Goal: Information Seeking & Learning: Learn about a topic

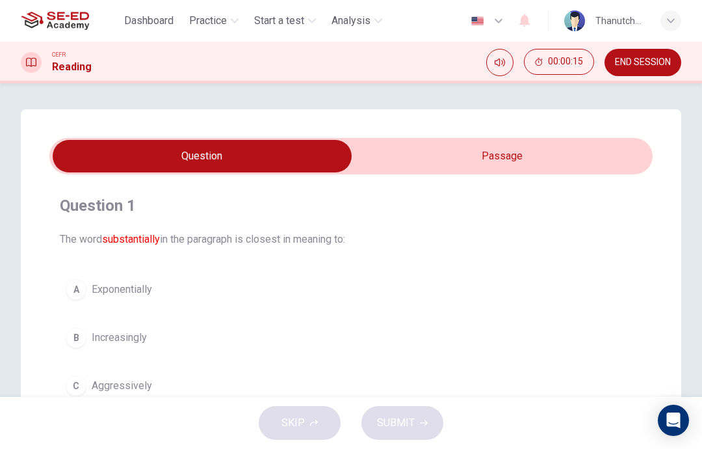
click at [519, 161] on input "checkbox" at bounding box center [202, 156] width 905 height 33
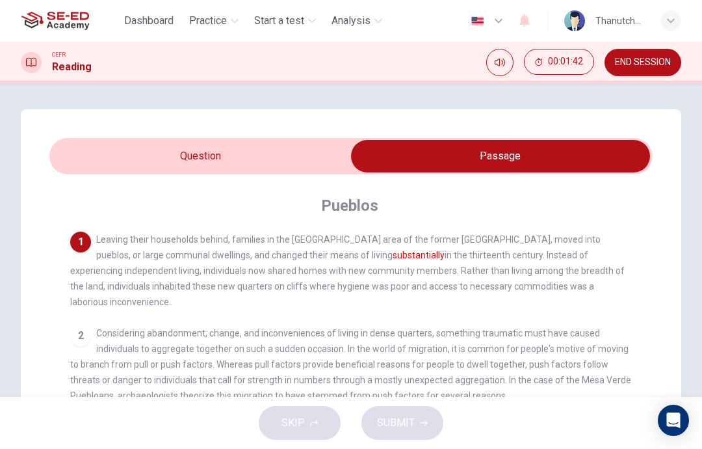
click at [306, 151] on input "checkbox" at bounding box center [500, 156] width 905 height 33
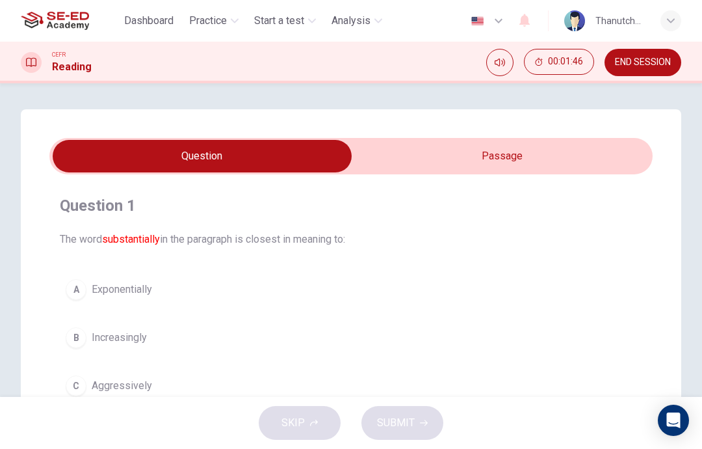
click at [525, 149] on input "checkbox" at bounding box center [202, 156] width 905 height 33
checkbox input "true"
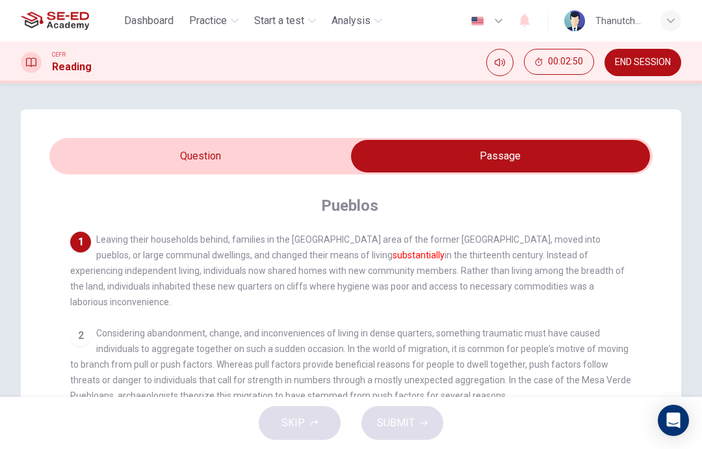
click at [226, 23] on span "Practice" at bounding box center [208, 21] width 38 height 16
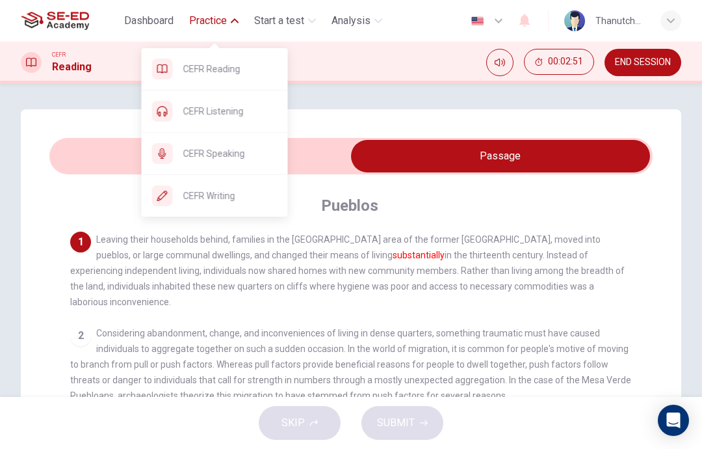
click at [246, 112] on span "CEFR Listening" at bounding box center [230, 111] width 94 height 16
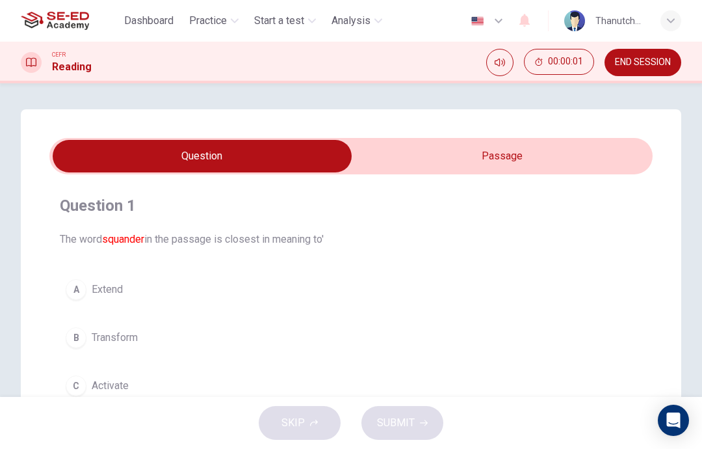
click at [494, 172] on input "checkbox" at bounding box center [202, 156] width 905 height 33
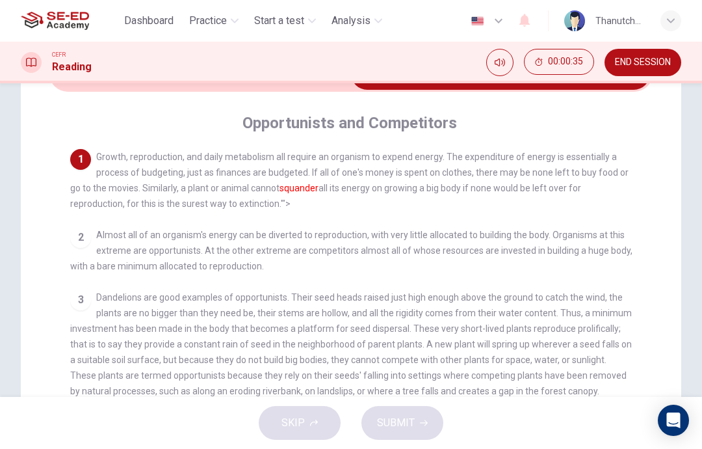
scroll to position [88, 0]
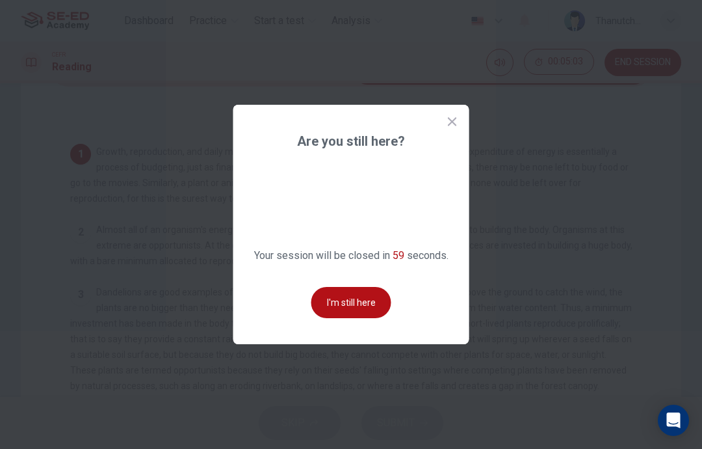
click at [334, 316] on button "I'm still here" at bounding box center [351, 302] width 80 height 31
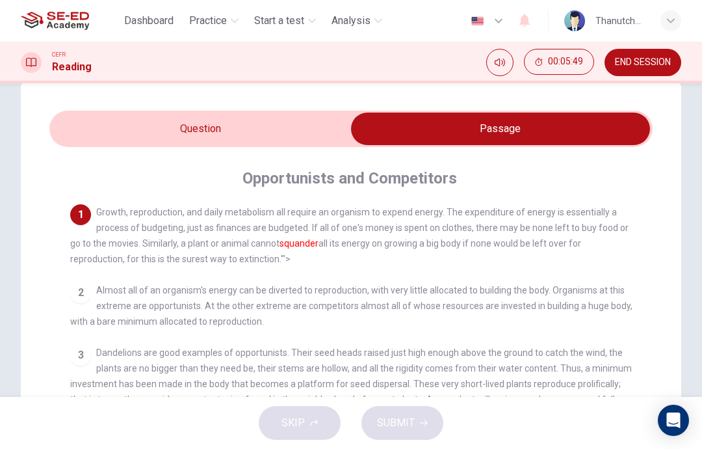
scroll to position [20, 0]
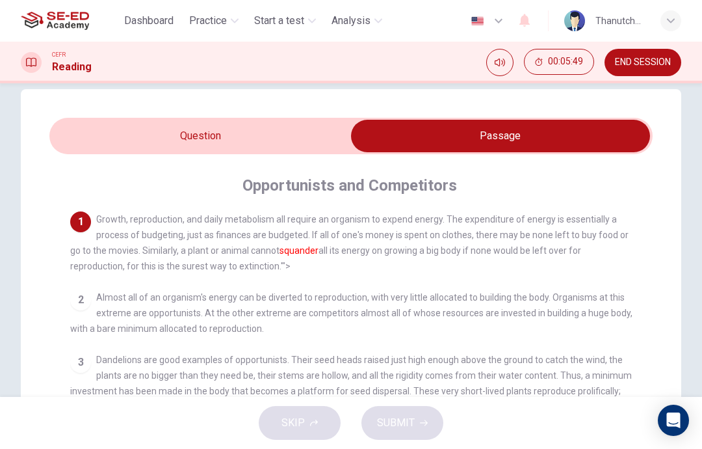
click at [94, 140] on input "checkbox" at bounding box center [500, 136] width 905 height 33
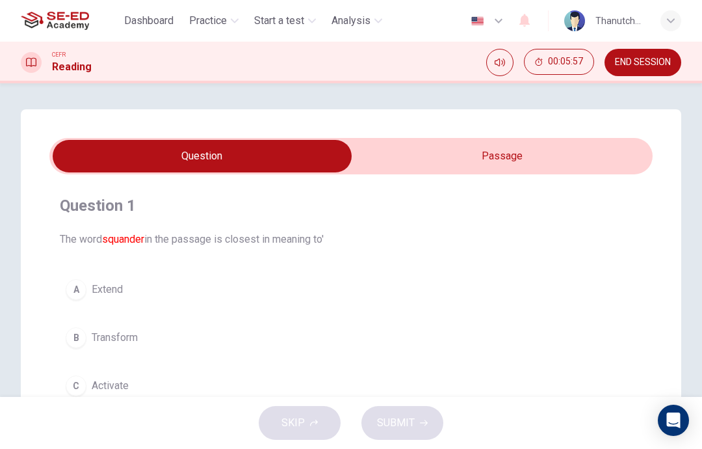
scroll to position [0, 0]
click at [613, 163] on input "checkbox" at bounding box center [202, 156] width 905 height 33
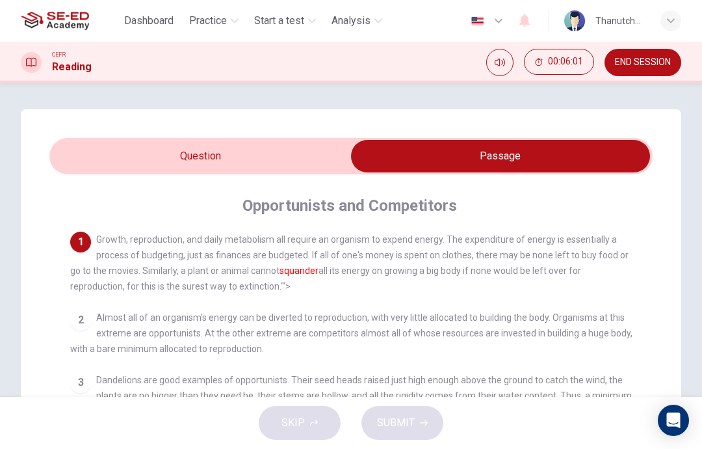
click at [69, 161] on input "checkbox" at bounding box center [500, 156] width 905 height 33
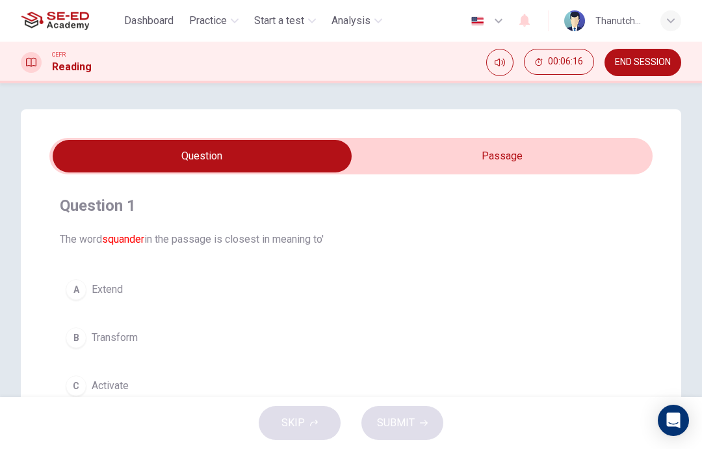
click at [73, 278] on button "A Extend" at bounding box center [351, 289] width 583 height 33
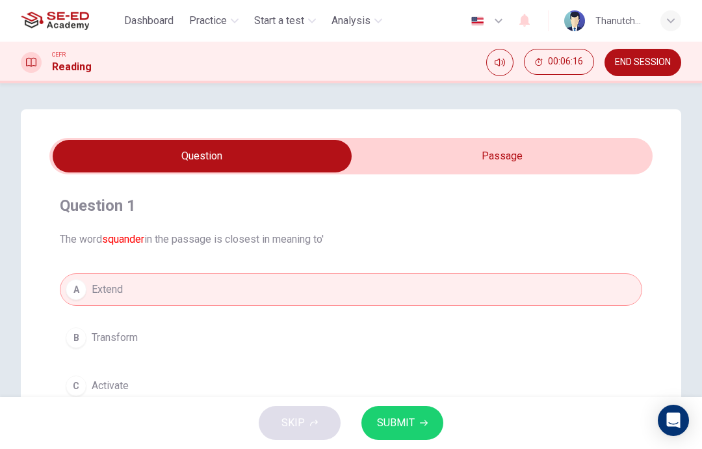
click at [432, 423] on button "SUBMIT" at bounding box center [402, 423] width 82 height 34
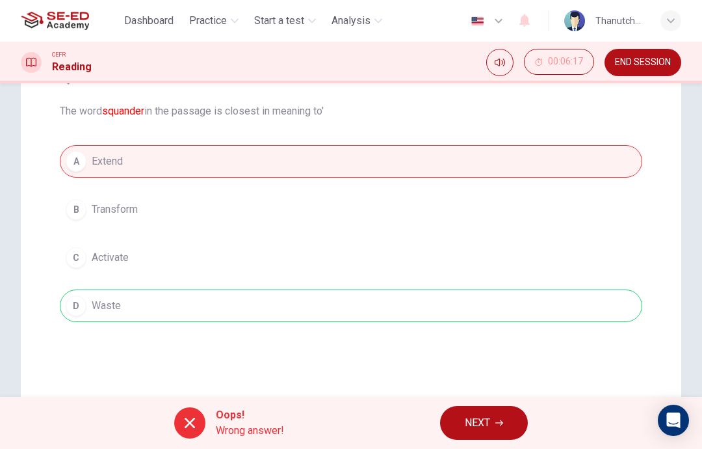
scroll to position [129, 0]
click at [124, 306] on div "A Extend B Transform C Activate D Waste" at bounding box center [351, 232] width 583 height 177
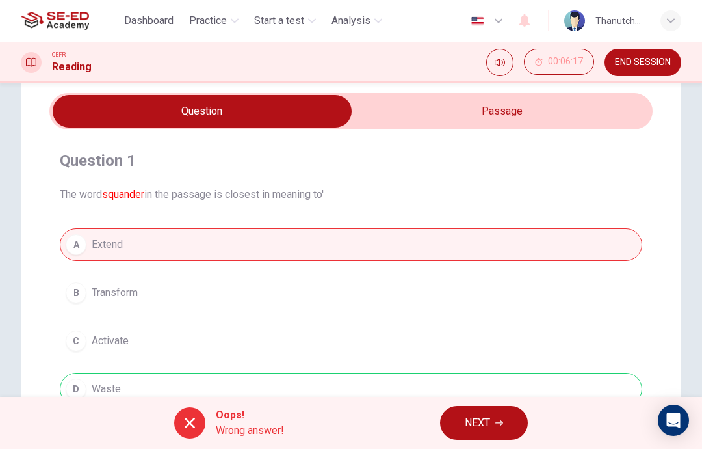
scroll to position [36, 0]
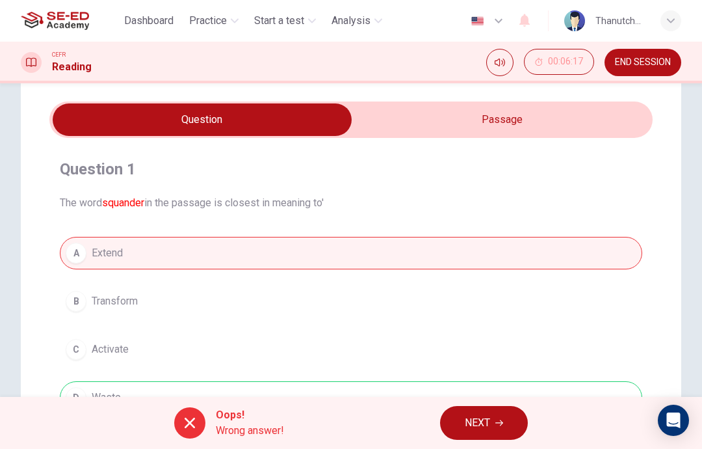
click at [399, 119] on input "checkbox" at bounding box center [202, 119] width 905 height 33
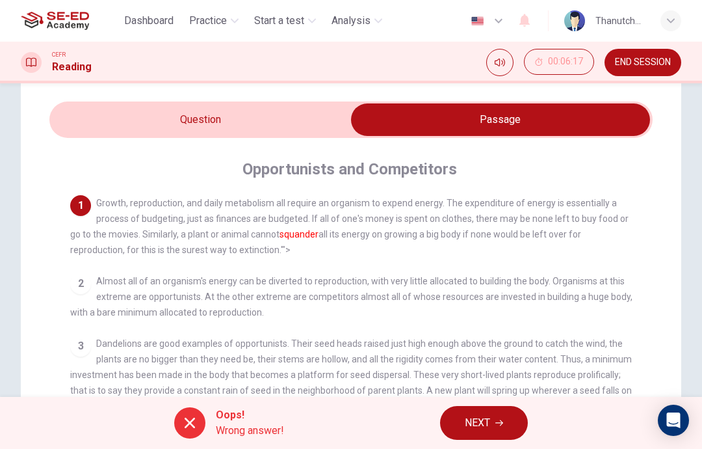
click at [134, 134] on input "checkbox" at bounding box center [500, 119] width 905 height 33
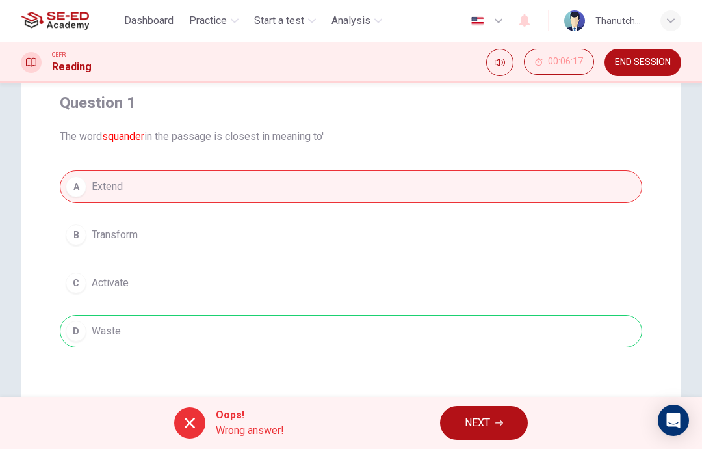
scroll to position [109, 0]
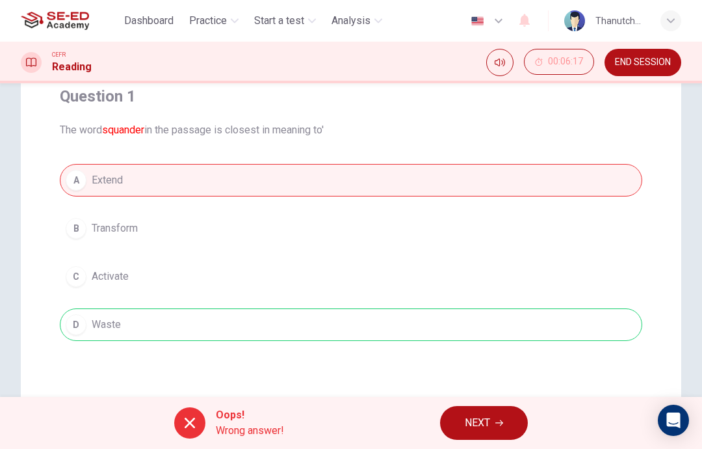
click at [470, 412] on button "NEXT" at bounding box center [484, 423] width 88 height 34
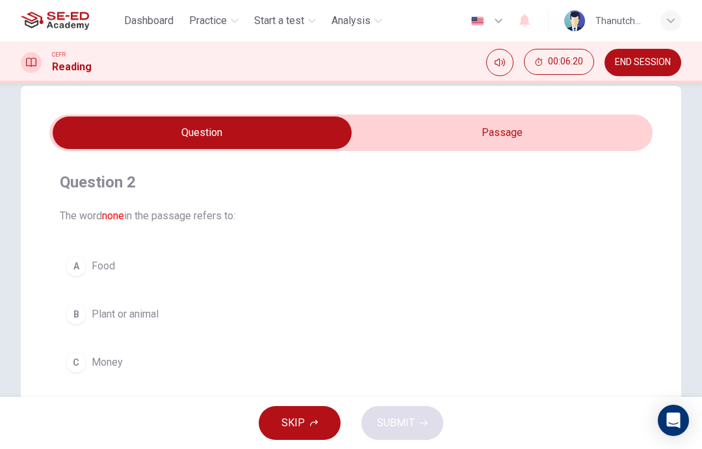
scroll to position [21, 0]
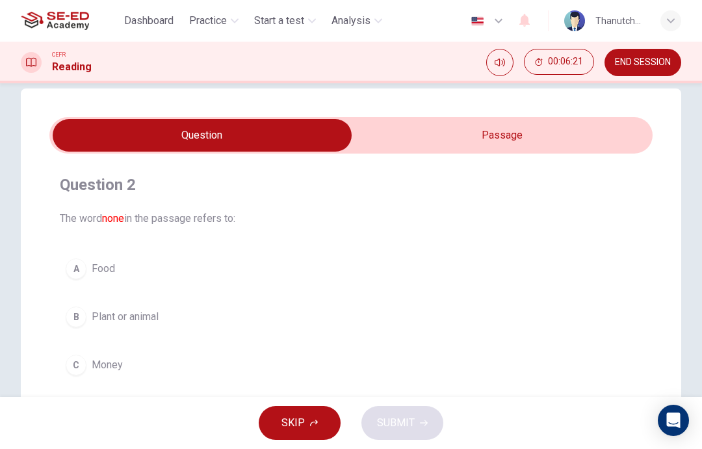
click at [396, 144] on input "checkbox" at bounding box center [202, 135] width 905 height 33
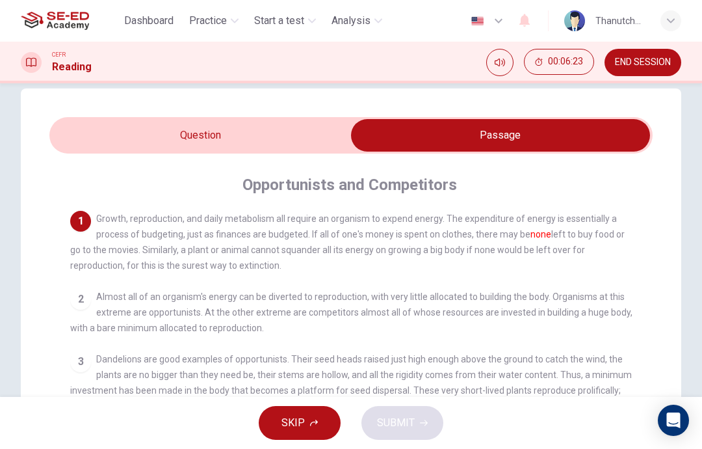
scroll to position [-1, 0]
click at [159, 122] on input "checkbox" at bounding box center [500, 135] width 905 height 33
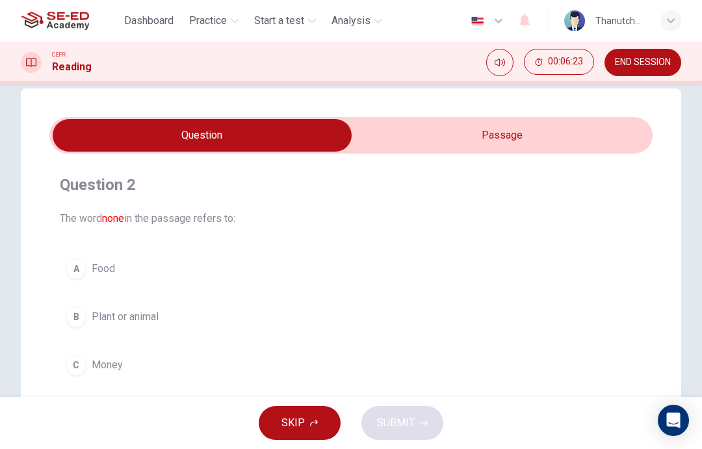
scroll to position [0, 0]
click at [401, 135] on input "checkbox" at bounding box center [202, 135] width 905 height 33
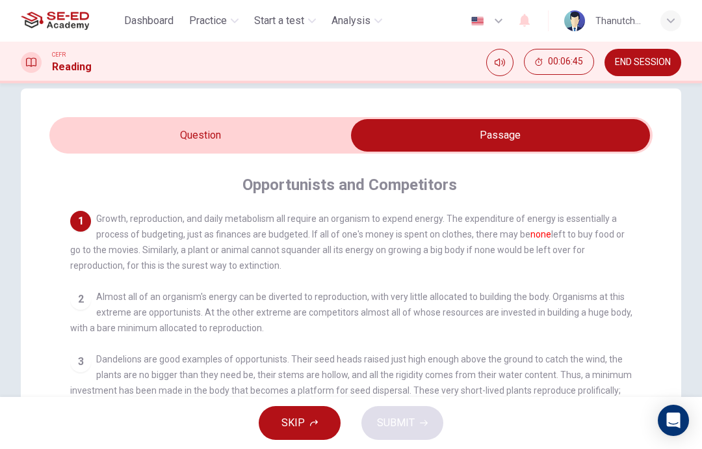
click at [133, 132] on input "checkbox" at bounding box center [500, 135] width 905 height 33
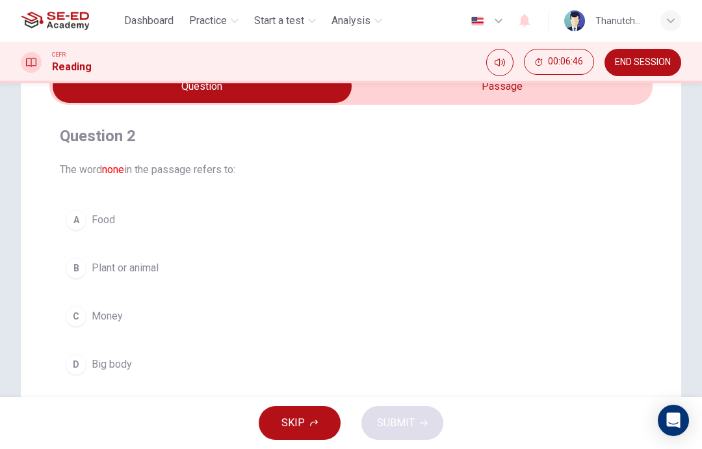
scroll to position [81, 0]
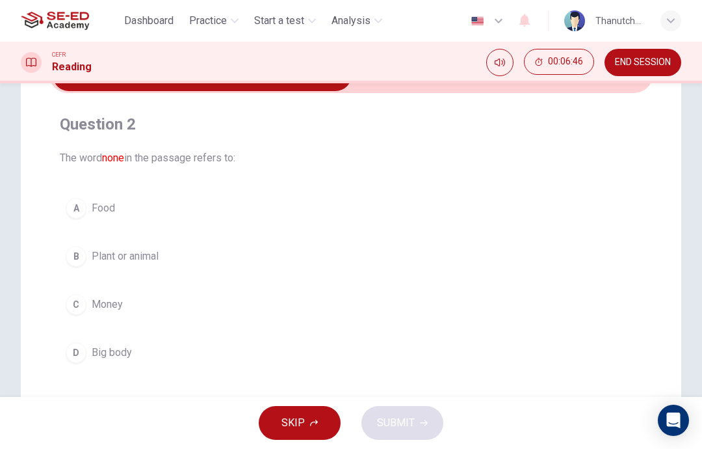
click at [77, 300] on div "C" at bounding box center [76, 304] width 21 height 21
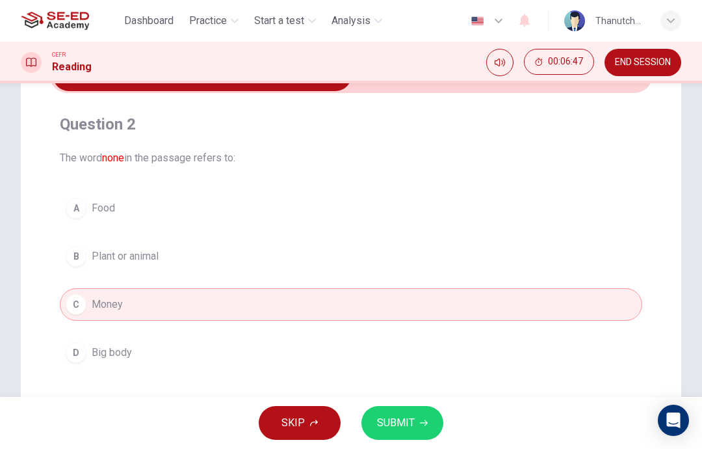
click at [392, 423] on span "SUBMIT" at bounding box center [396, 422] width 38 height 18
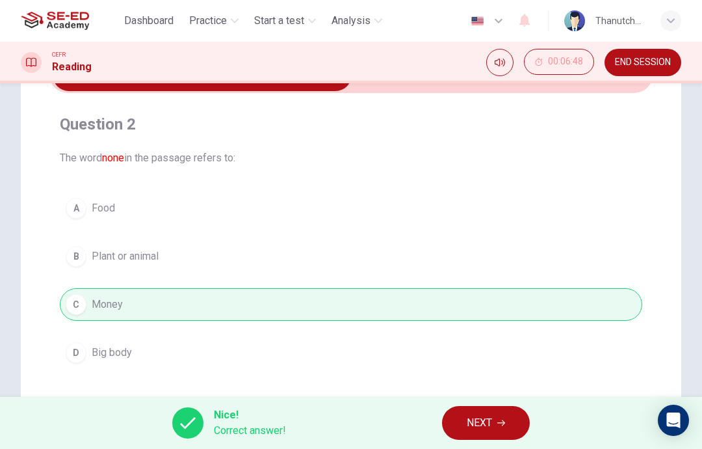
click at [475, 420] on span "NEXT" at bounding box center [479, 422] width 25 height 18
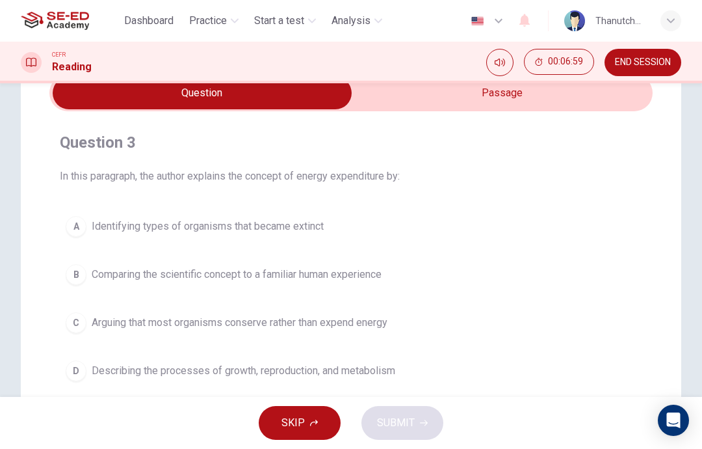
scroll to position [62, 0]
click at [397, 105] on input "checkbox" at bounding box center [202, 93] width 905 height 33
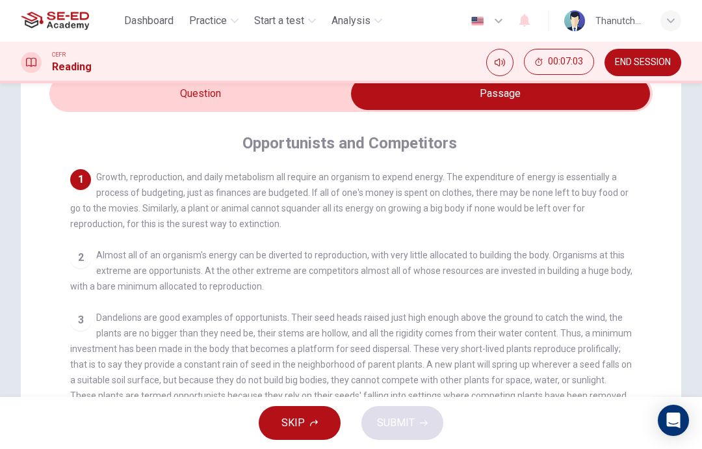
scroll to position [0, 0]
click at [127, 99] on input "checkbox" at bounding box center [500, 93] width 905 height 33
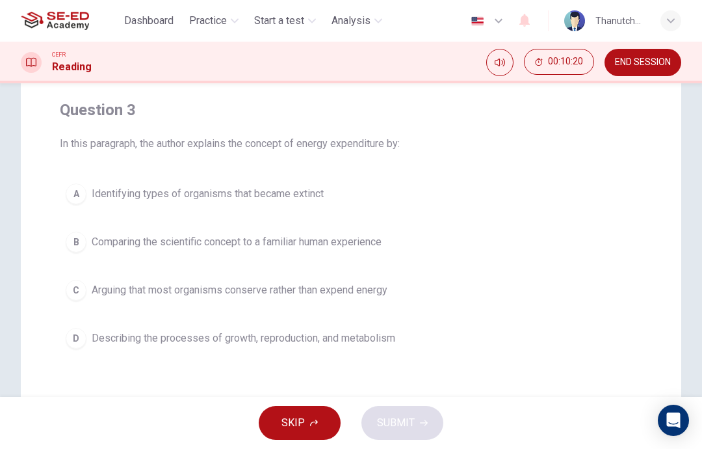
scroll to position [104, 0]
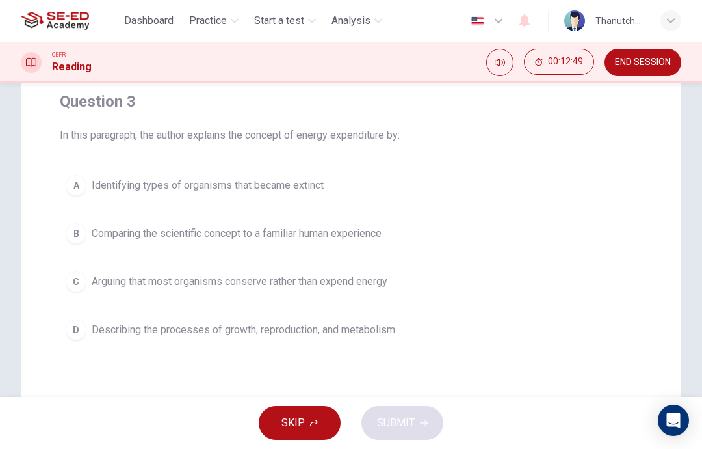
click at [75, 231] on div "B" at bounding box center [76, 233] width 21 height 21
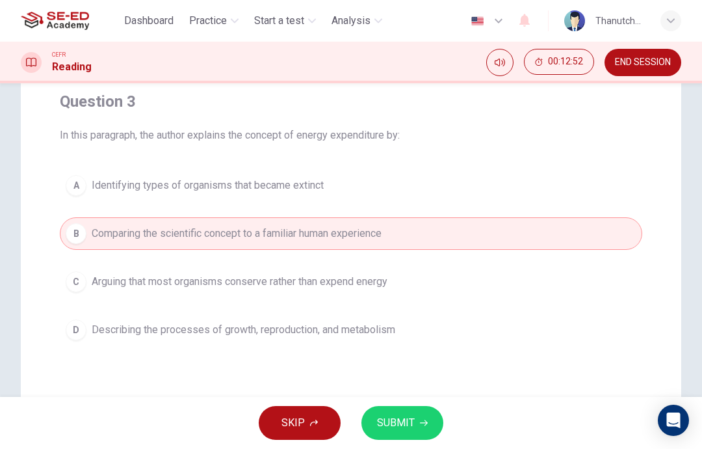
scroll to position [175, 0]
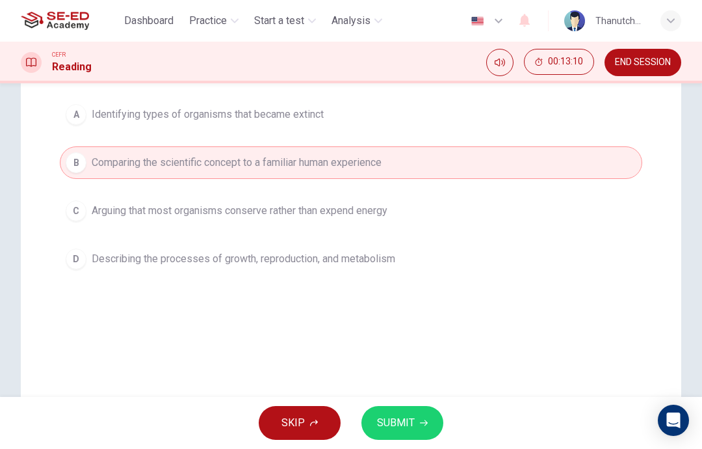
click at [408, 420] on span "SUBMIT" at bounding box center [396, 422] width 38 height 18
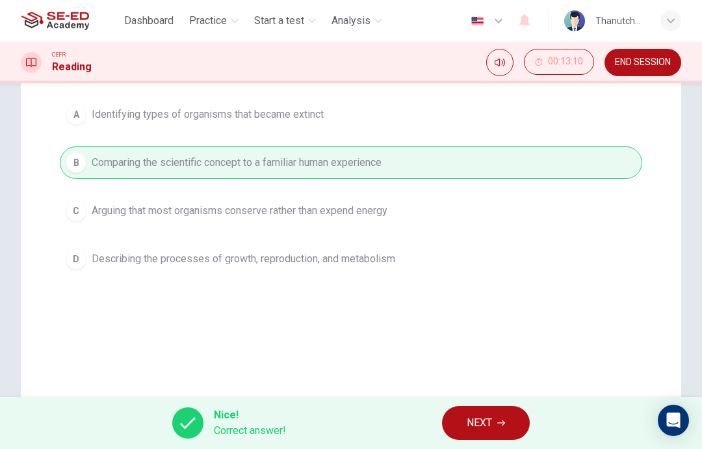
click at [471, 432] on button "NEXT" at bounding box center [486, 423] width 88 height 34
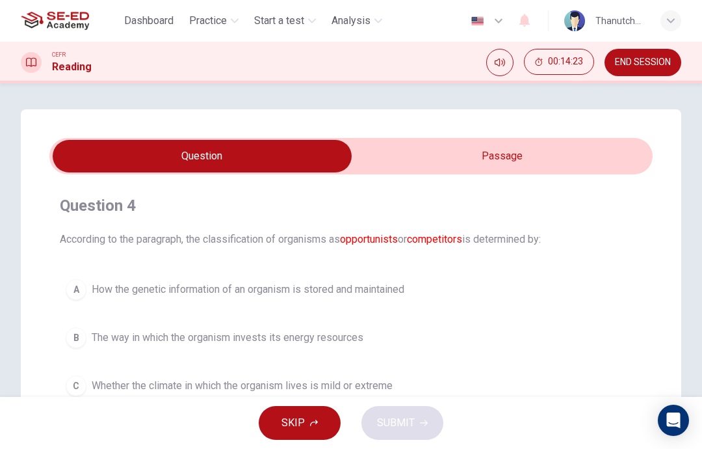
scroll to position [0, 0]
click at [407, 140] on input "checkbox" at bounding box center [202, 156] width 905 height 33
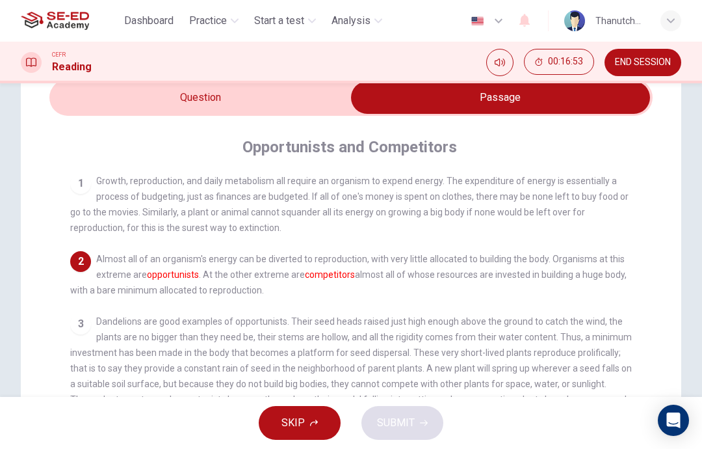
scroll to position [36, 0]
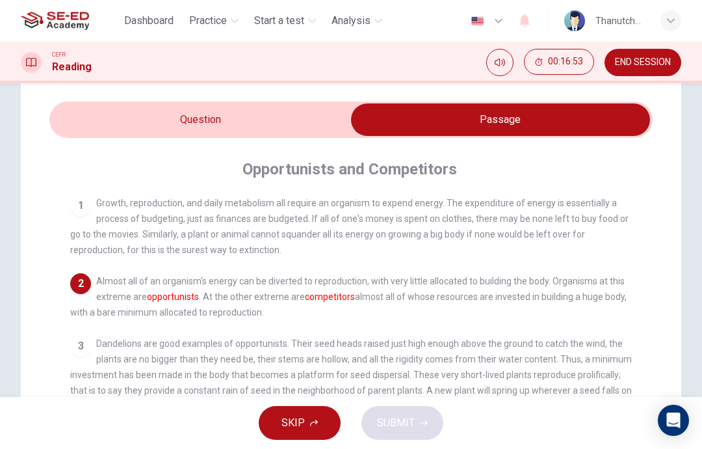
click at [116, 114] on input "checkbox" at bounding box center [500, 119] width 905 height 33
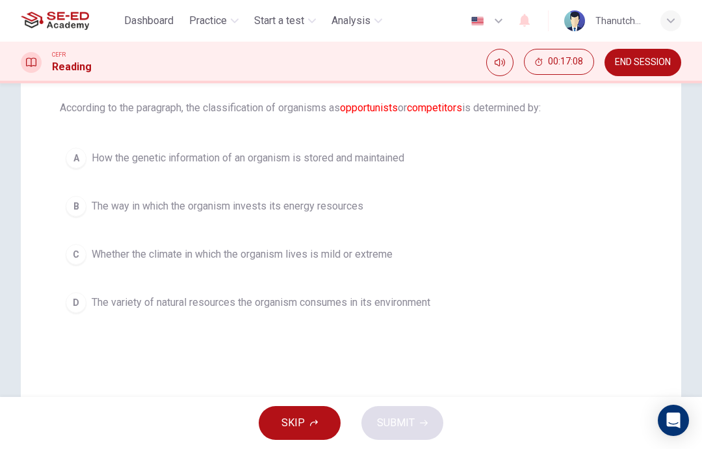
scroll to position [136, 0]
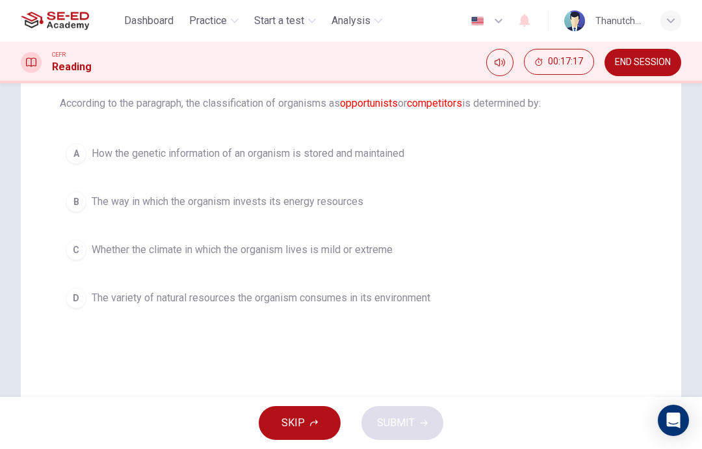
click at [67, 193] on button "B The way in which the organism invests its energy resources" at bounding box center [351, 201] width 583 height 33
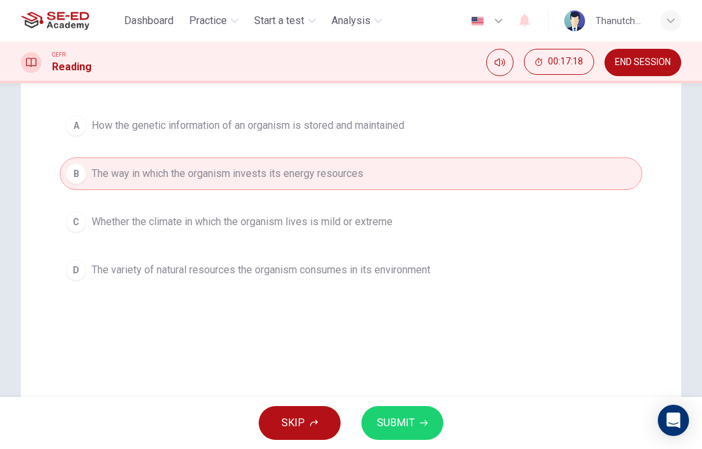
scroll to position [165, 0]
click at [380, 411] on button "SUBMIT" at bounding box center [402, 423] width 82 height 34
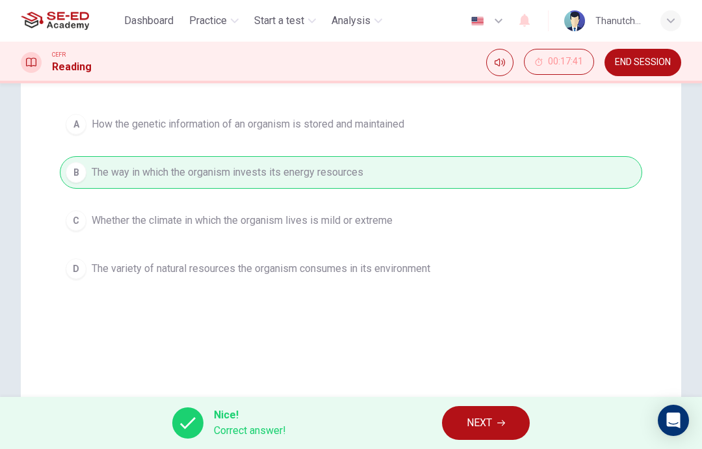
click at [482, 411] on button "NEXT" at bounding box center [486, 423] width 88 height 34
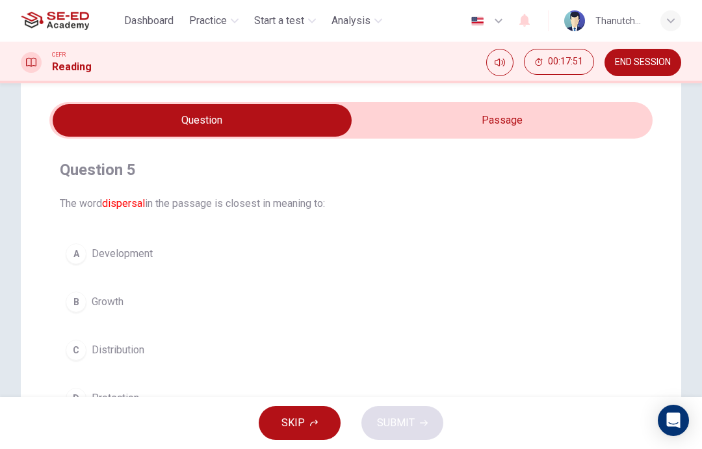
scroll to position [34, 0]
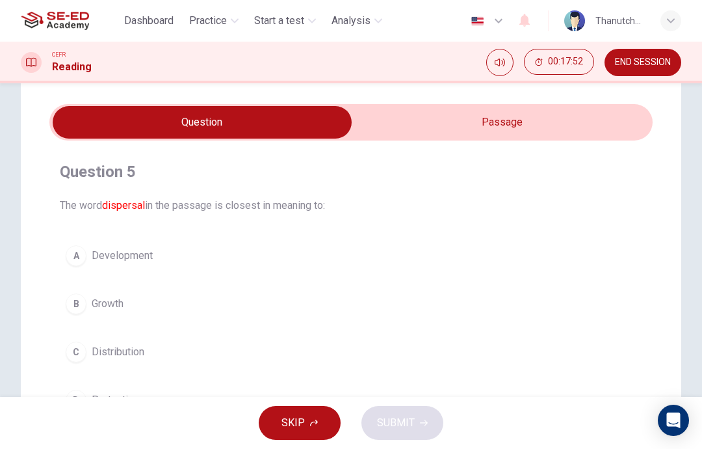
click at [416, 120] on input "checkbox" at bounding box center [202, 122] width 905 height 33
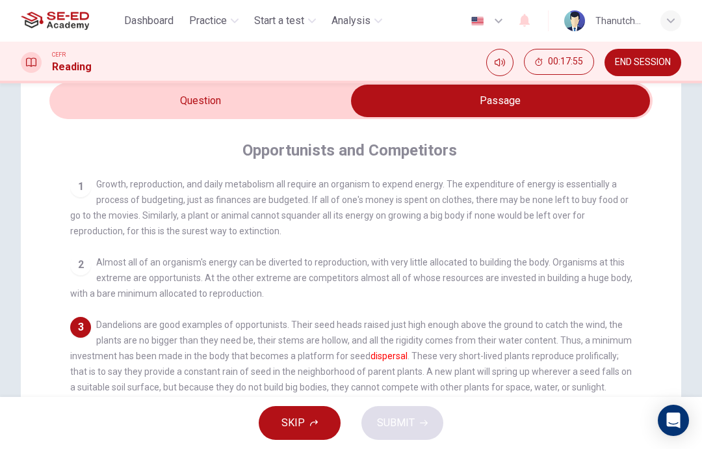
scroll to position [45, 0]
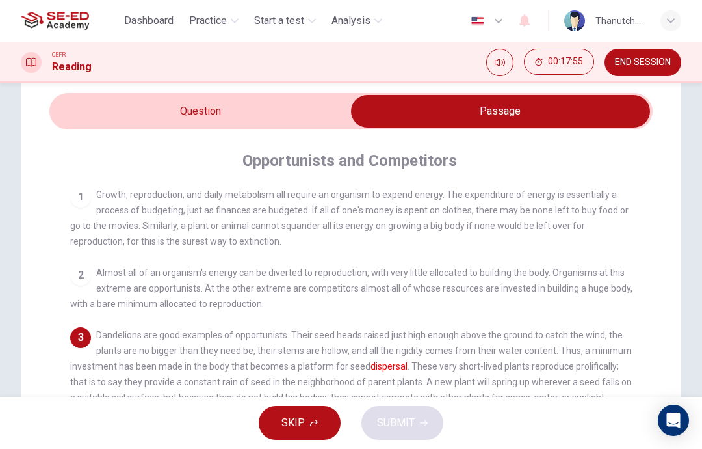
click at [98, 107] on input "checkbox" at bounding box center [500, 111] width 905 height 33
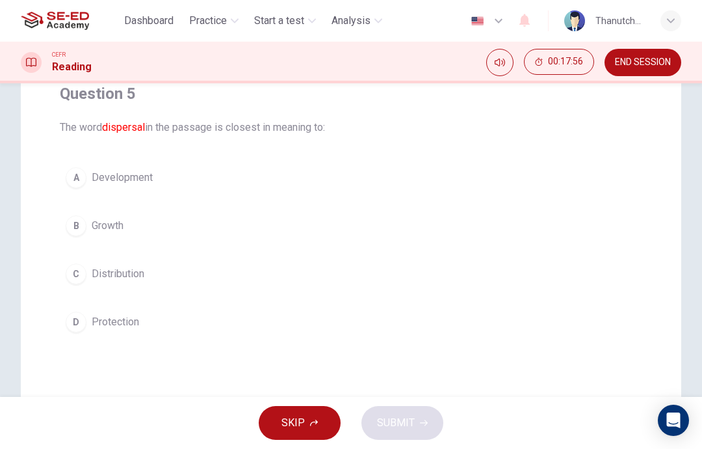
scroll to position [117, 0]
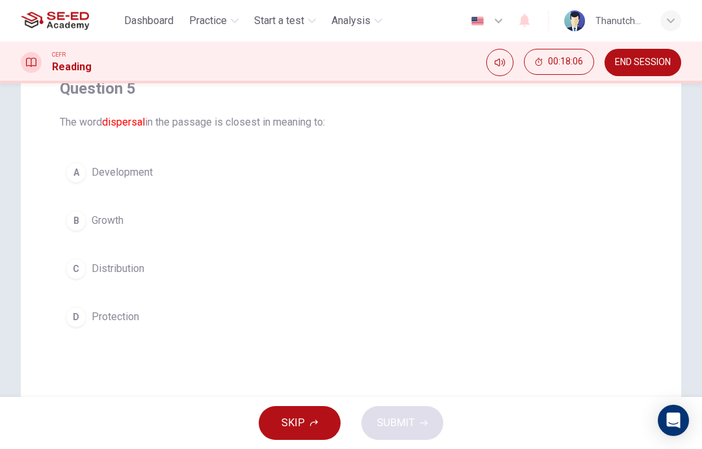
click at [83, 267] on div "C" at bounding box center [76, 268] width 21 height 21
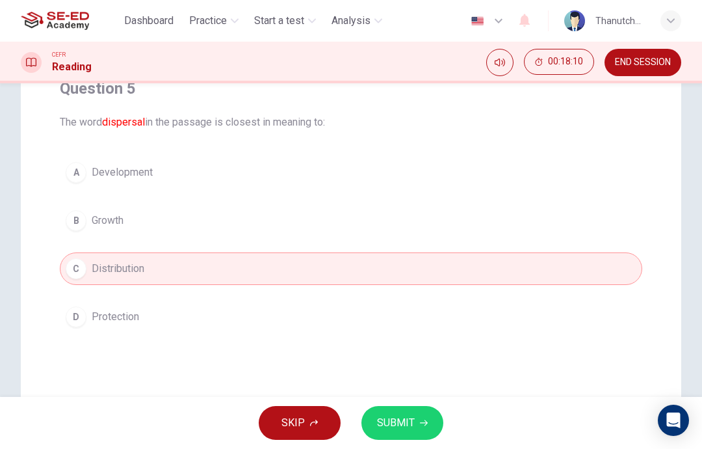
click at [83, 310] on div "D" at bounding box center [76, 316] width 21 height 21
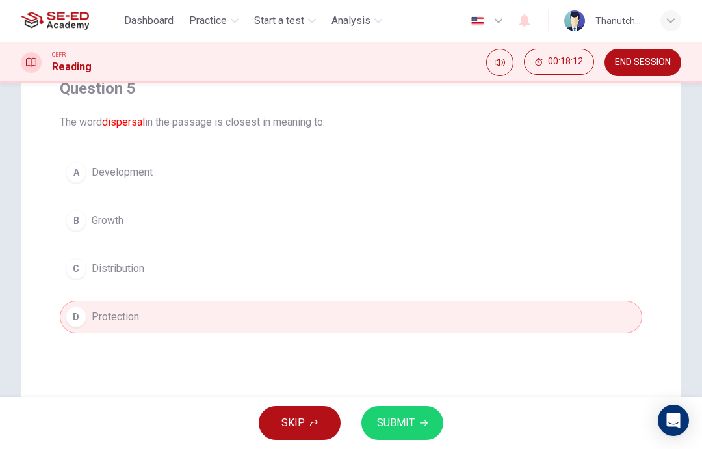
click at [395, 421] on span "SUBMIT" at bounding box center [396, 422] width 38 height 18
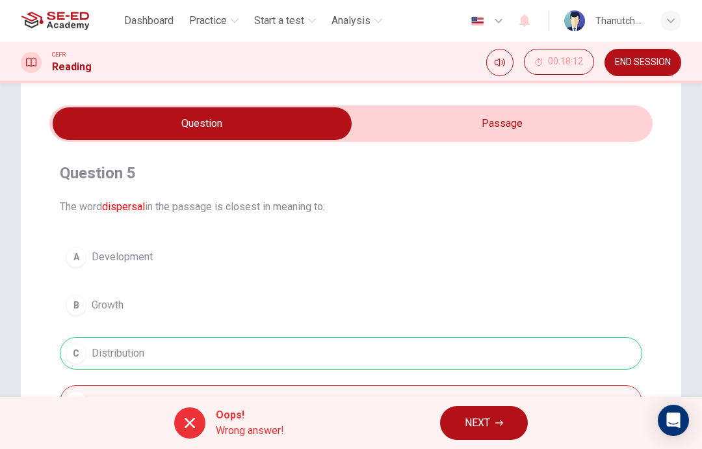
scroll to position [5, 0]
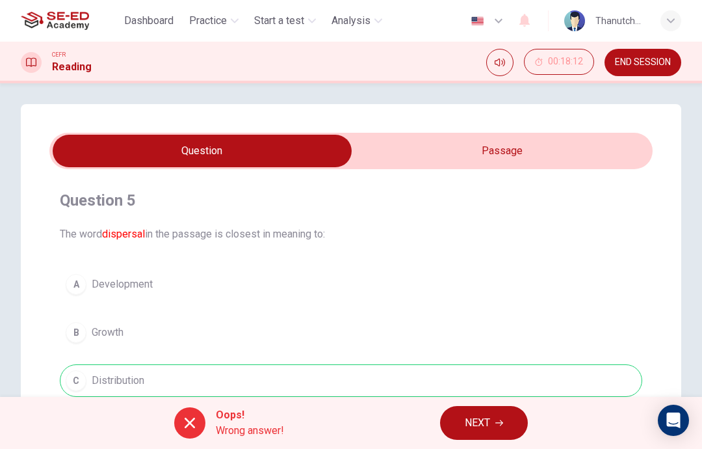
click at [406, 157] on input "checkbox" at bounding box center [202, 151] width 905 height 33
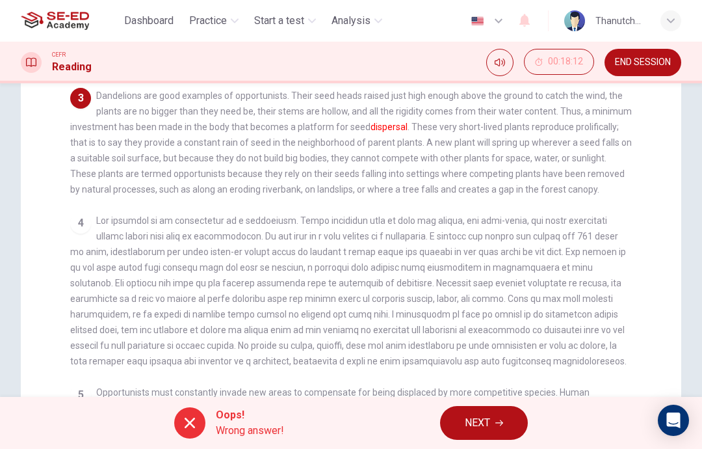
scroll to position [287, 0]
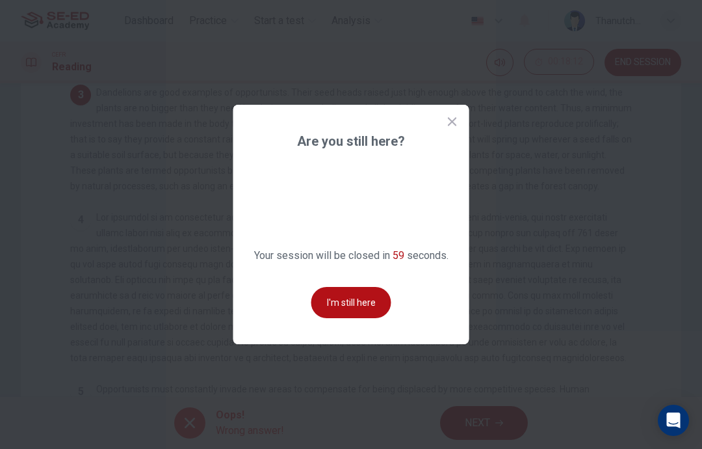
click at [343, 318] on button "I'm still here" at bounding box center [351, 302] width 80 height 31
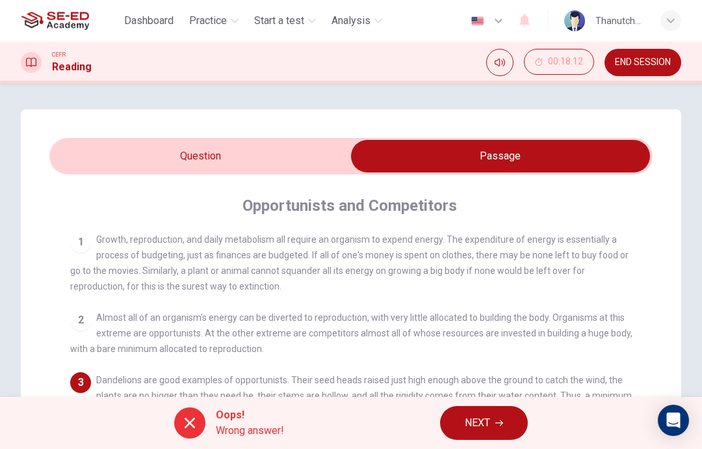
scroll to position [-1, 0]
click at [101, 161] on input "checkbox" at bounding box center [500, 156] width 905 height 33
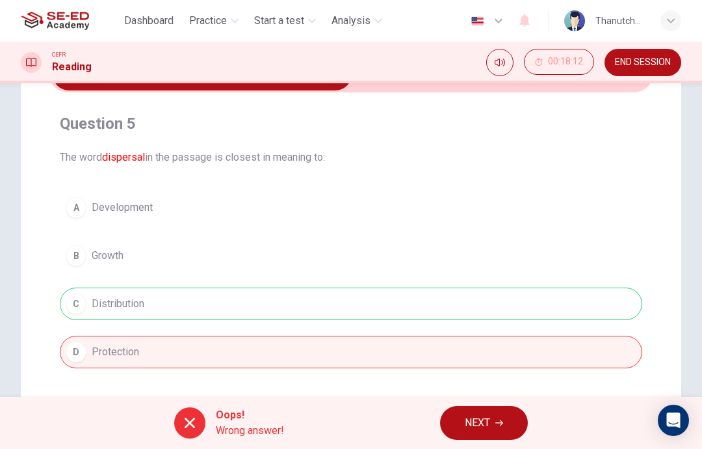
scroll to position [95, 0]
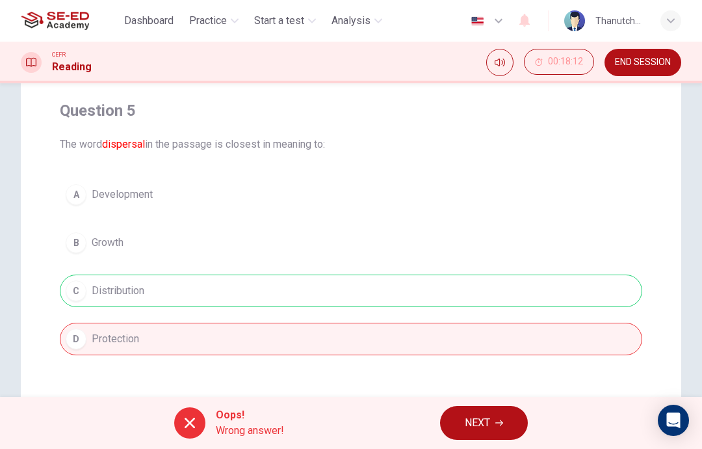
click at [510, 415] on button "NEXT" at bounding box center [484, 423] width 88 height 34
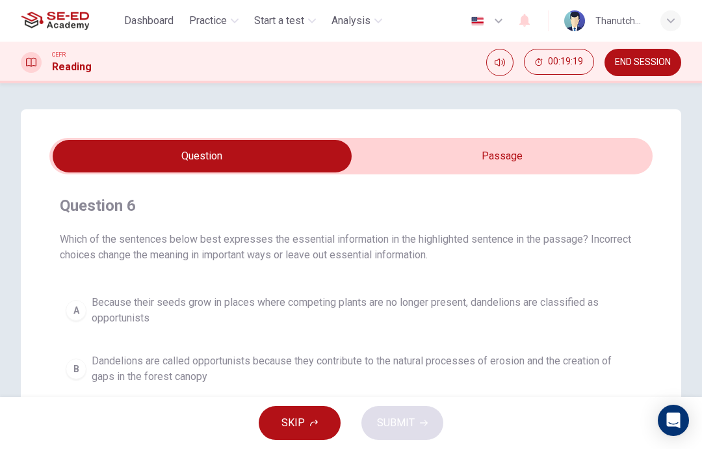
scroll to position [0, 0]
click at [584, 170] on input "checkbox" at bounding box center [202, 156] width 905 height 33
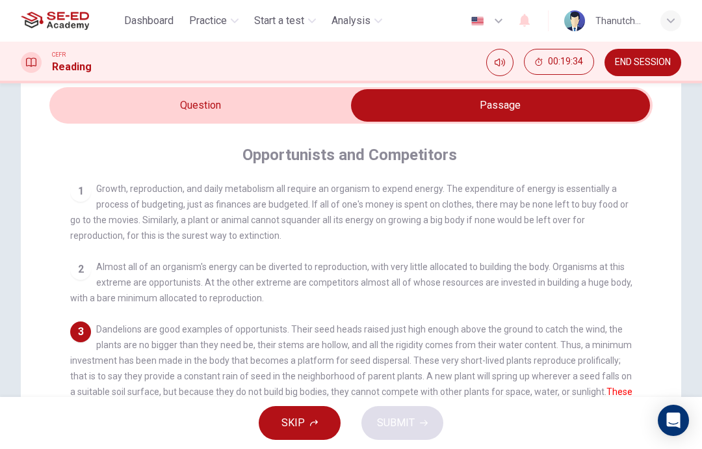
scroll to position [50, 0]
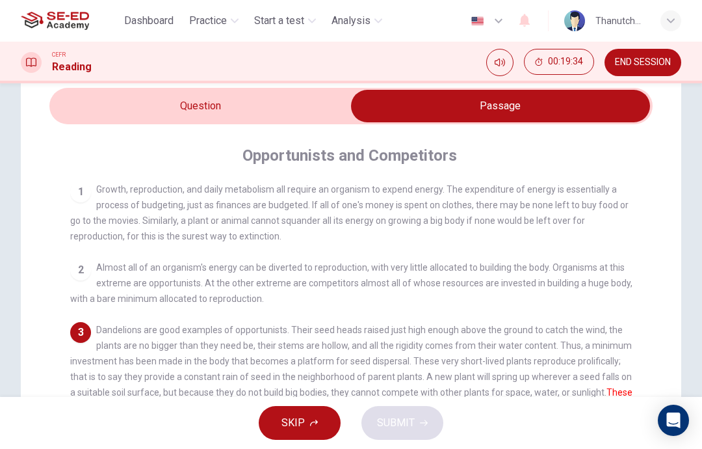
click at [71, 116] on input "checkbox" at bounding box center [500, 106] width 905 height 33
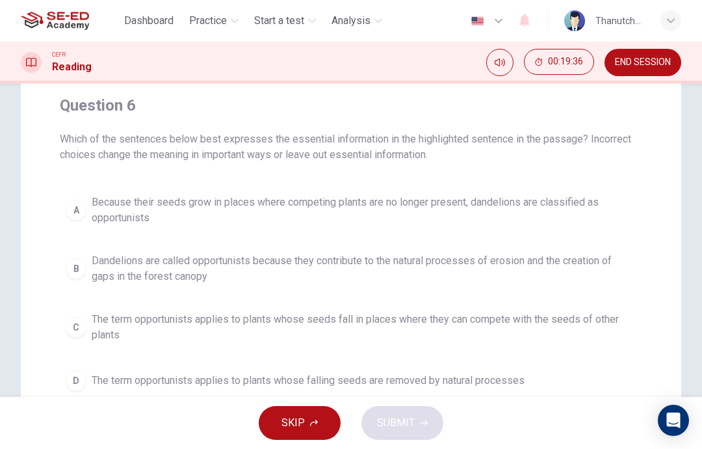
scroll to position [126, 0]
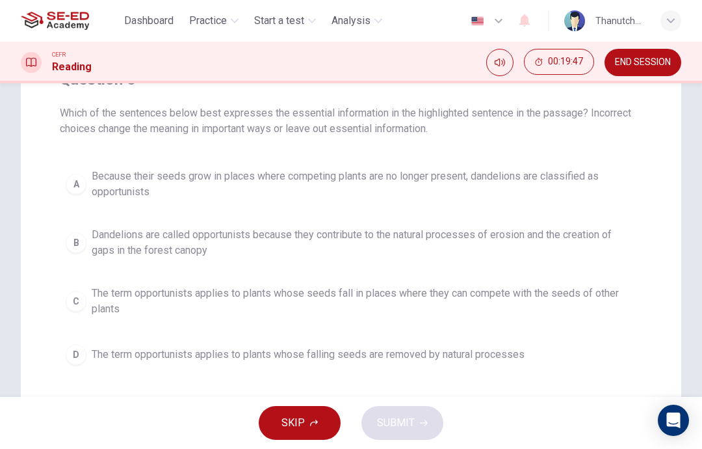
click at [68, 177] on div "A" at bounding box center [76, 184] width 21 height 21
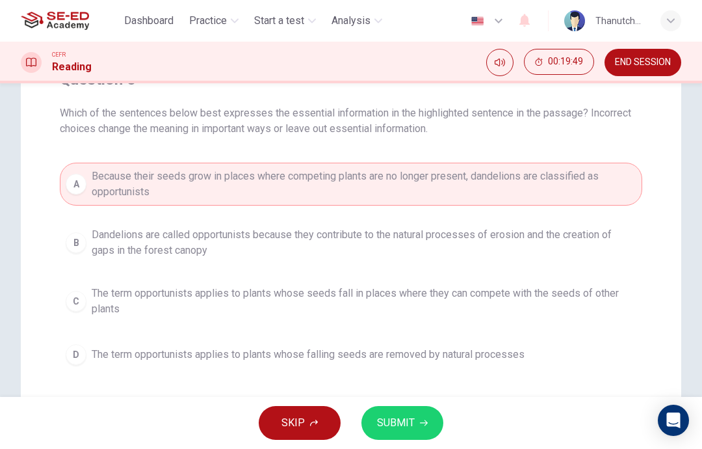
click at [430, 421] on button "SUBMIT" at bounding box center [402, 423] width 82 height 34
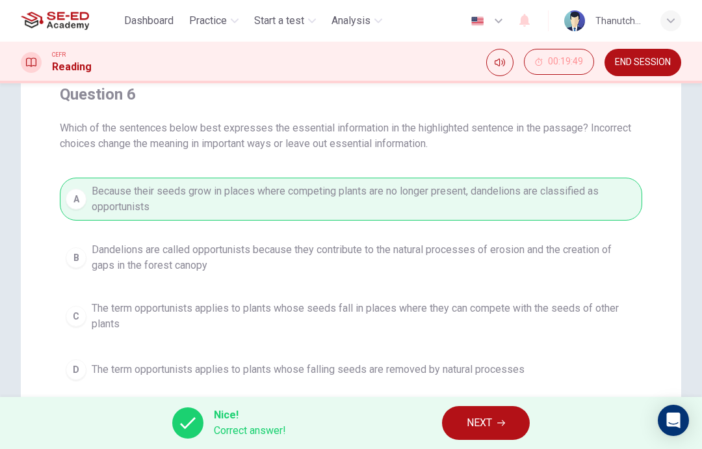
click at [488, 416] on span "NEXT" at bounding box center [479, 422] width 25 height 18
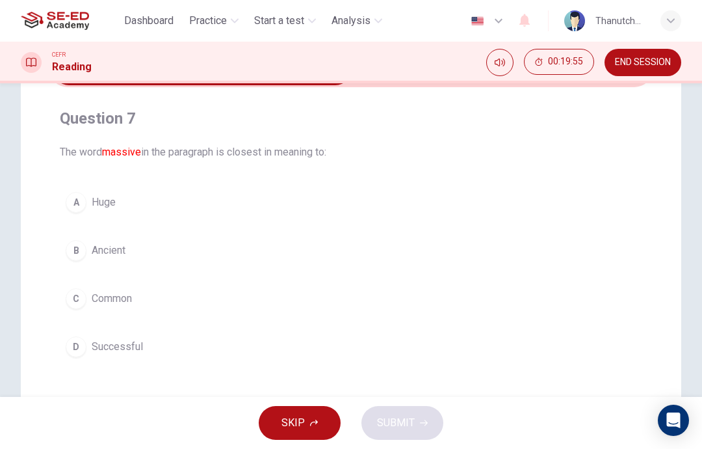
scroll to position [88, 0]
click at [81, 200] on div "A" at bounding box center [76, 201] width 21 height 21
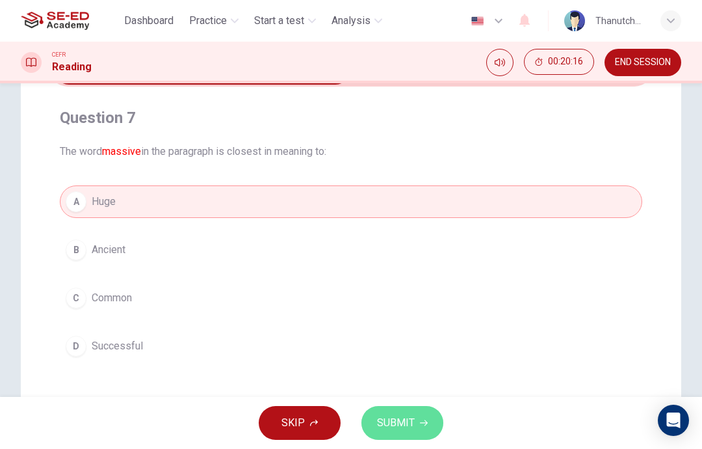
click at [410, 426] on span "SUBMIT" at bounding box center [396, 422] width 38 height 18
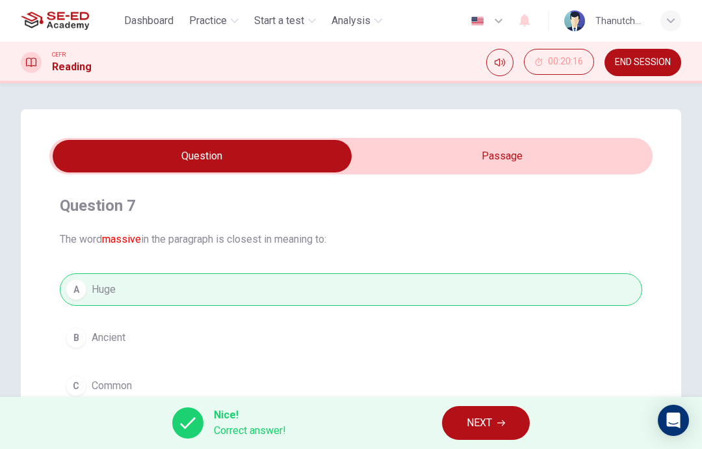
scroll to position [0, 0]
click at [501, 421] on icon "button" at bounding box center [501, 423] width 8 height 8
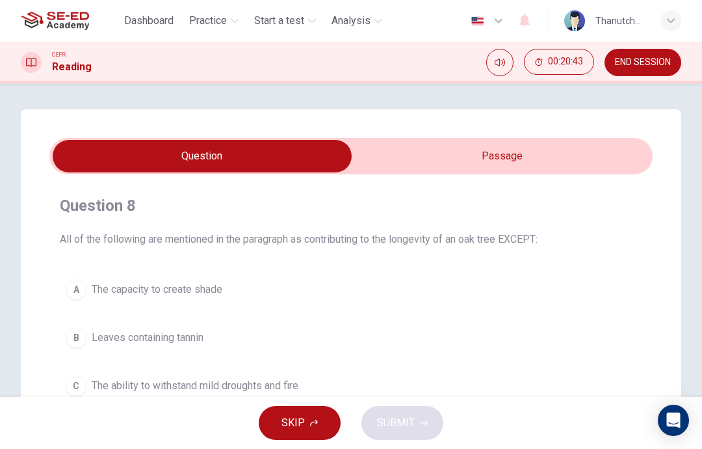
click at [597, 161] on input "checkbox" at bounding box center [202, 156] width 905 height 33
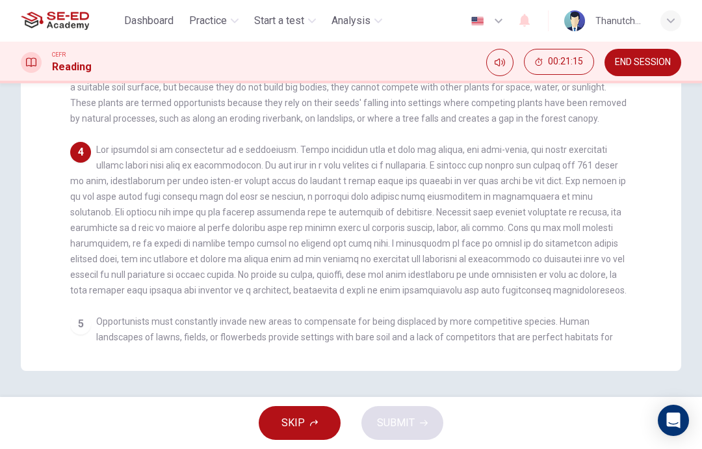
scroll to position [355, 0]
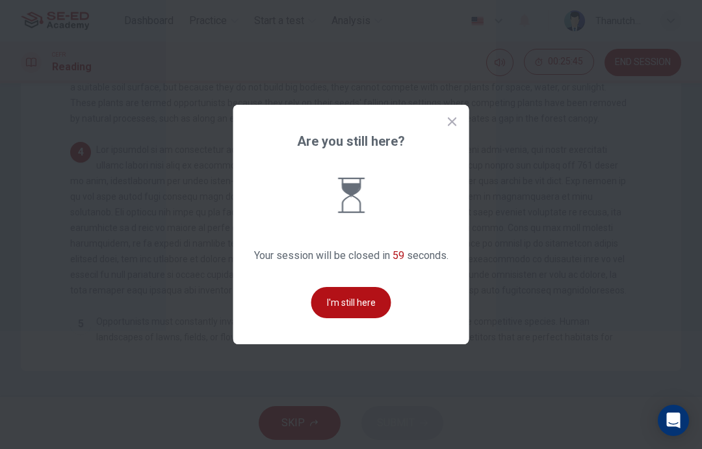
click at [346, 318] on button "I'm still here" at bounding box center [351, 302] width 80 height 31
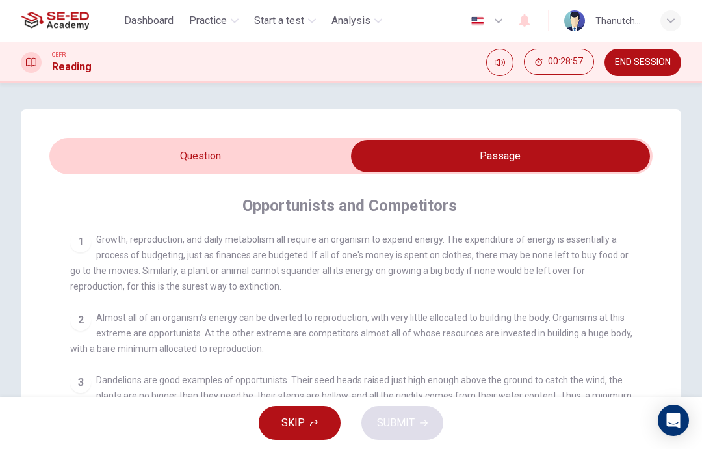
scroll to position [0, 0]
click at [84, 146] on input "checkbox" at bounding box center [500, 156] width 905 height 33
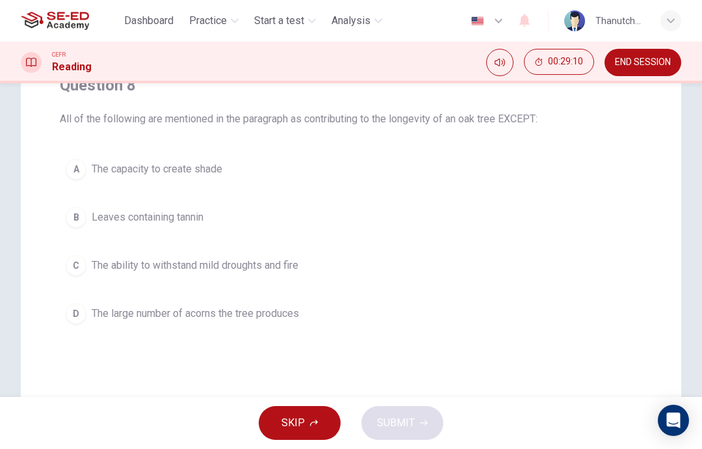
scroll to position [133, 0]
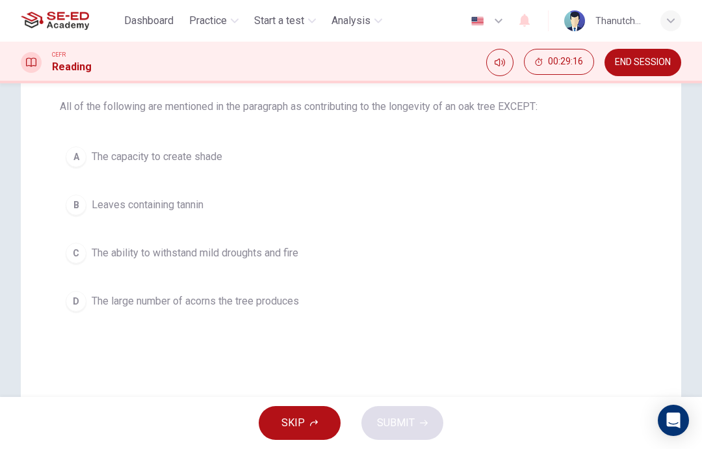
click at [77, 207] on div "B" at bounding box center [76, 204] width 21 height 21
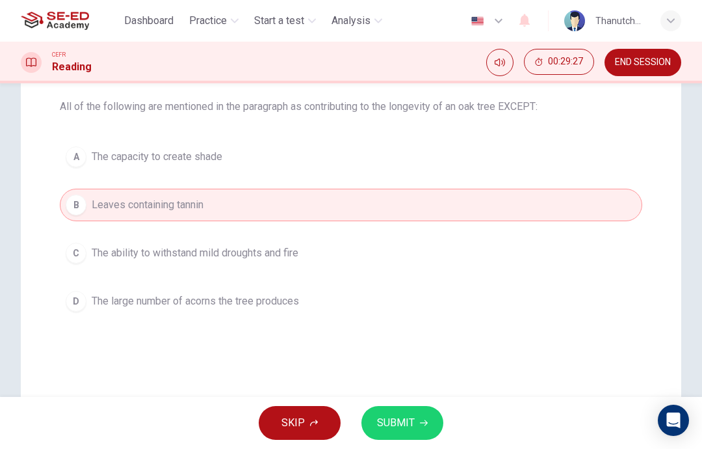
click at [74, 257] on div "C" at bounding box center [76, 252] width 21 height 21
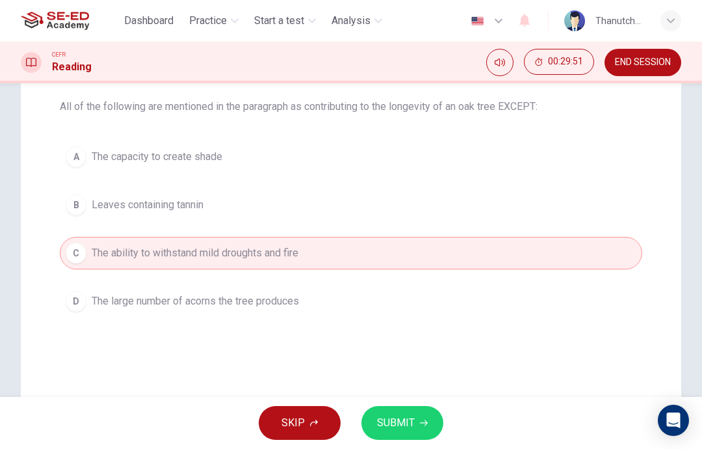
click at [427, 425] on button "SUBMIT" at bounding box center [402, 423] width 82 height 34
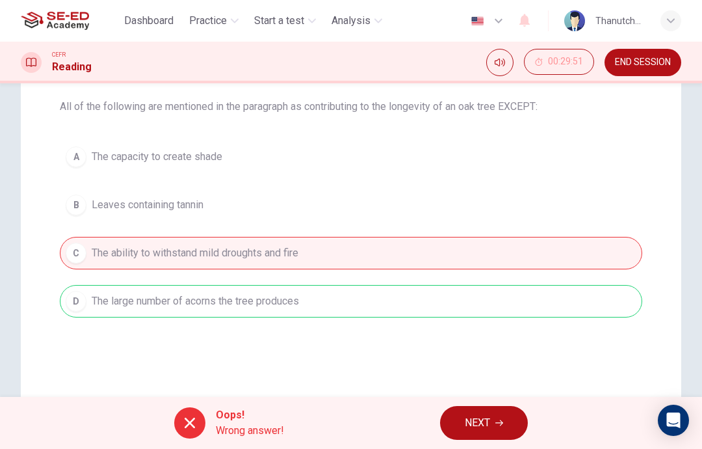
click at [501, 420] on icon "button" at bounding box center [499, 423] width 8 height 6
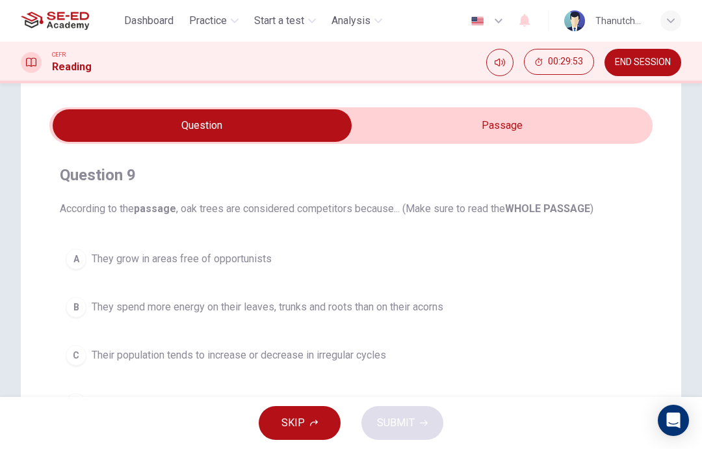
scroll to position [29, 0]
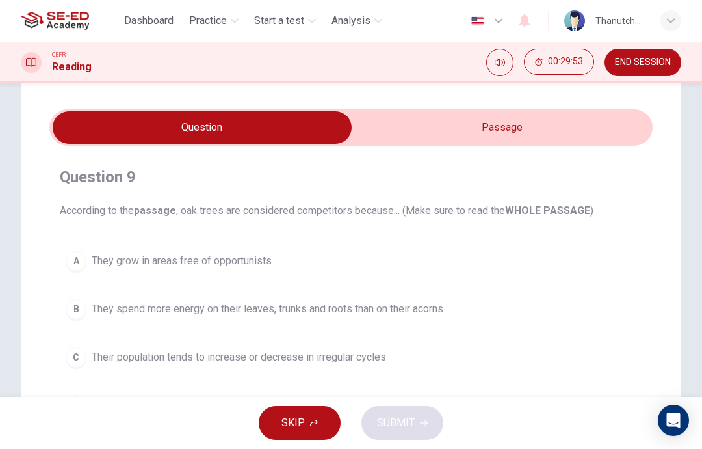
click at [562, 129] on input "checkbox" at bounding box center [202, 127] width 905 height 33
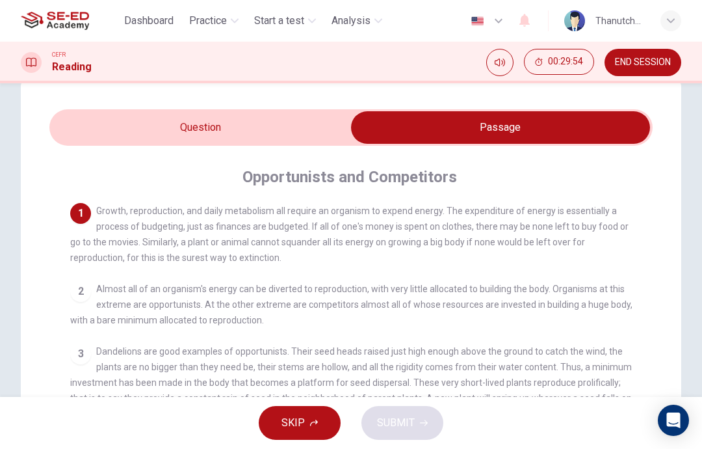
click at [81, 137] on input "checkbox" at bounding box center [500, 127] width 905 height 33
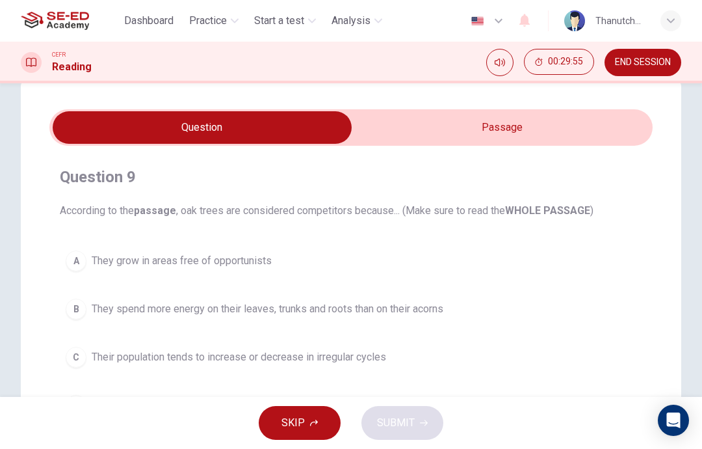
click at [541, 130] on input "checkbox" at bounding box center [202, 127] width 905 height 33
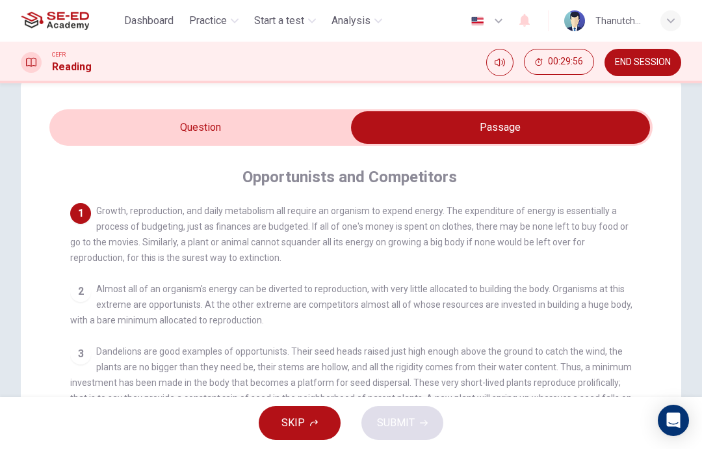
click at [60, 122] on input "checkbox" at bounding box center [500, 127] width 905 height 33
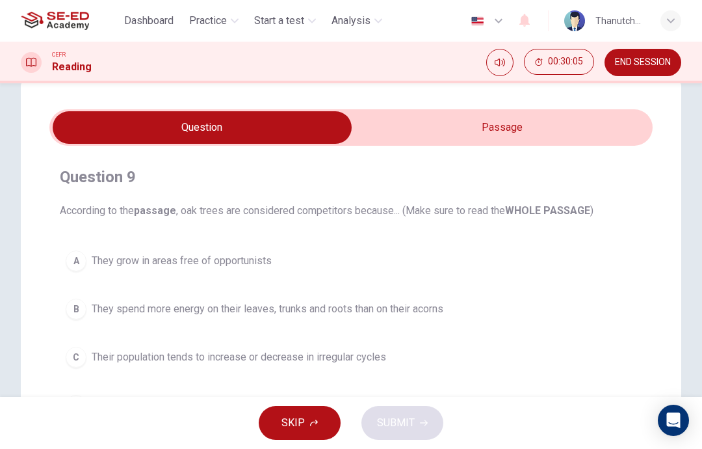
click at [556, 209] on b "WHOLE PASSAGE" at bounding box center [547, 210] width 85 height 12
click at [587, 133] on input "checkbox" at bounding box center [202, 127] width 905 height 33
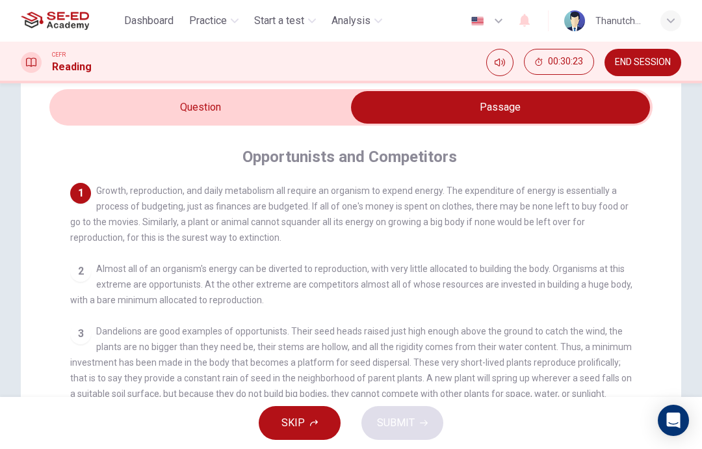
scroll to position [44, 0]
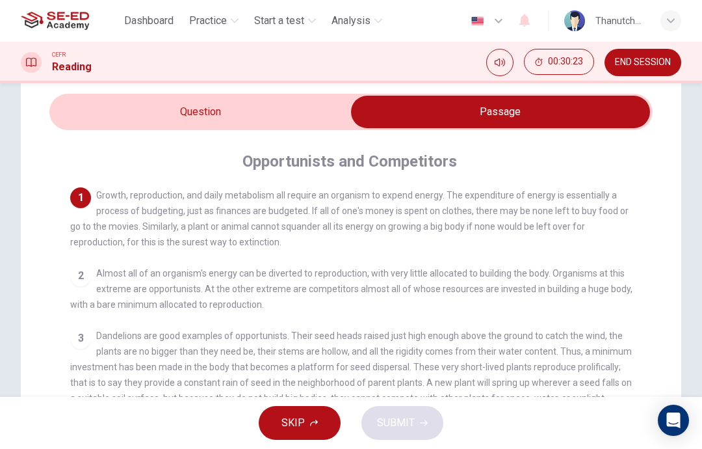
click at [72, 118] on input "checkbox" at bounding box center [500, 112] width 905 height 33
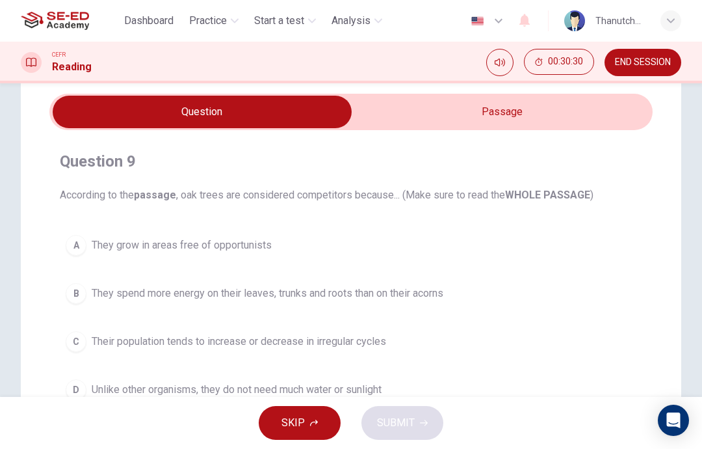
click at [592, 106] on input "checkbox" at bounding box center [202, 112] width 905 height 33
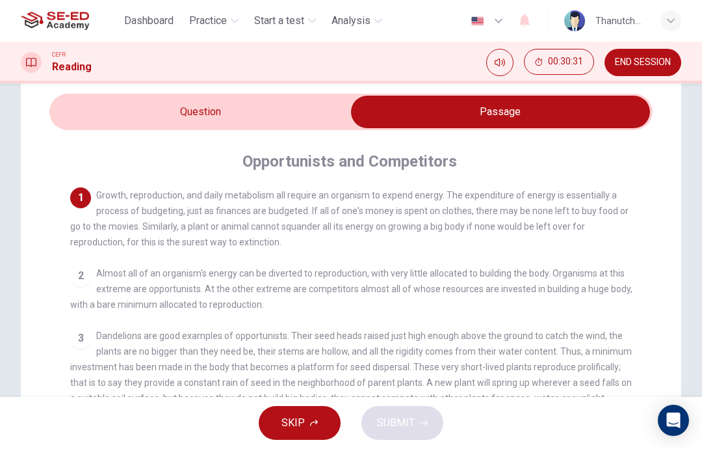
click at [79, 124] on input "checkbox" at bounding box center [500, 112] width 905 height 33
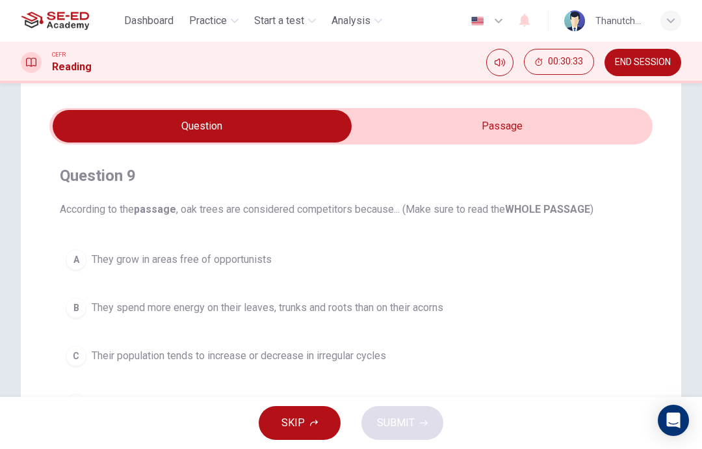
scroll to position [24, 0]
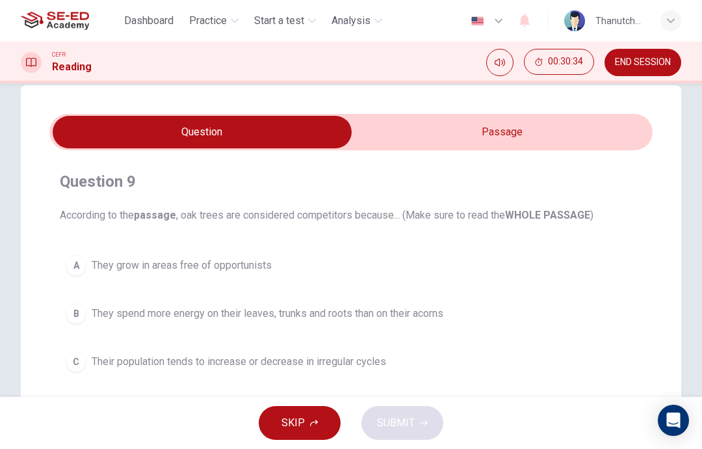
click at [608, 125] on input "checkbox" at bounding box center [202, 132] width 905 height 33
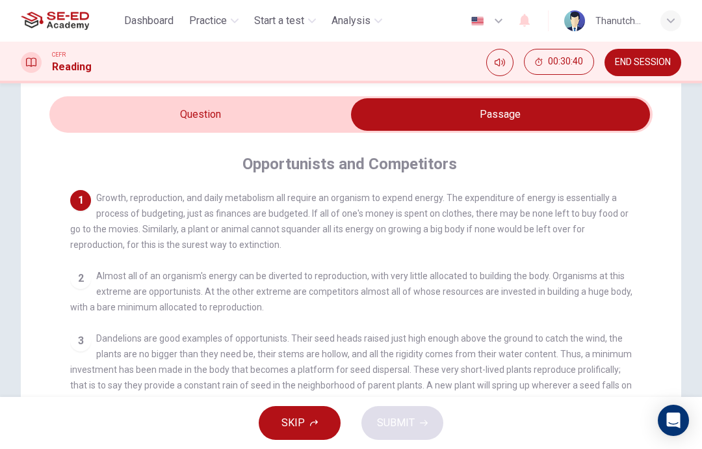
scroll to position [49, 0]
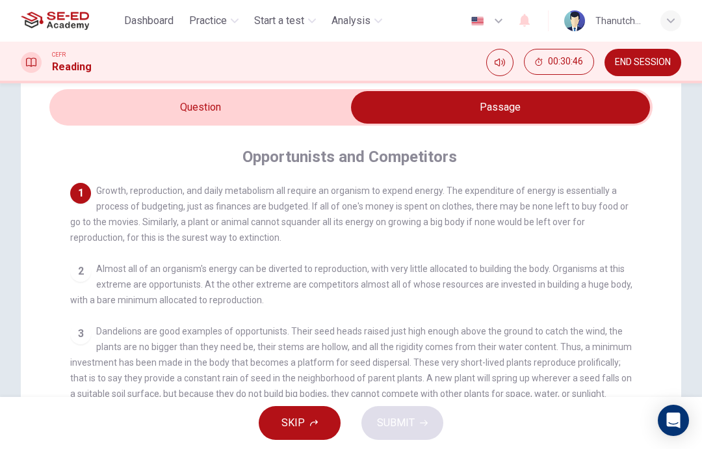
click at [66, 111] on input "checkbox" at bounding box center [500, 107] width 905 height 33
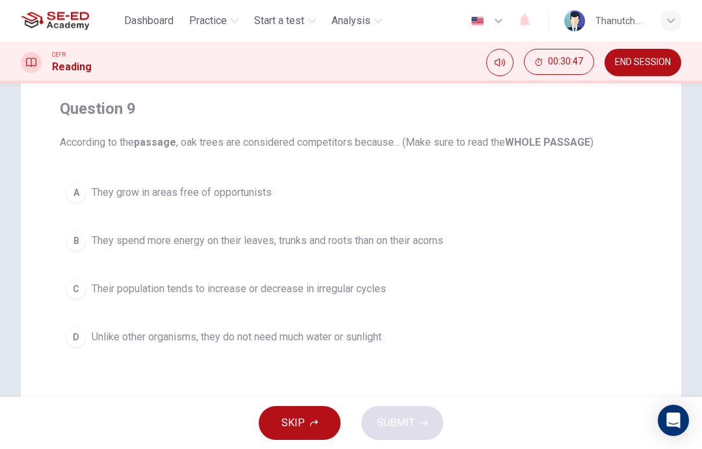
scroll to position [102, 0]
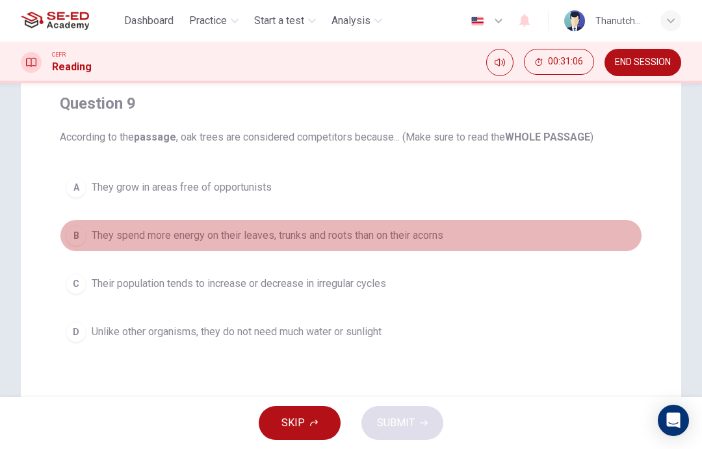
click at [86, 242] on button "B They spend more energy on their leaves, trunks and roots than on their acorns" at bounding box center [351, 235] width 583 height 33
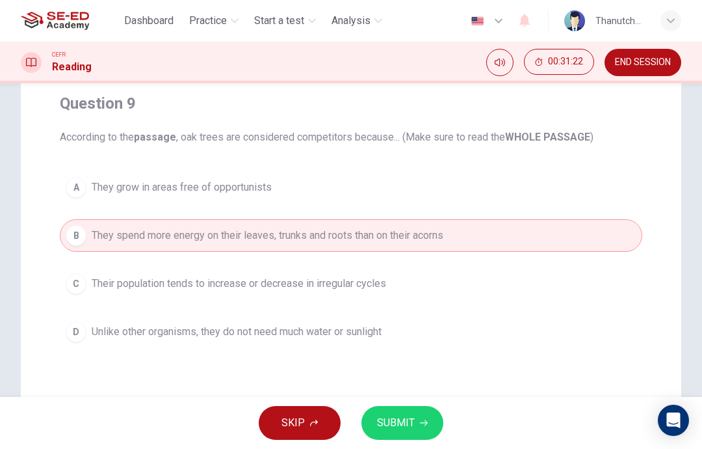
click at [415, 438] on button "SUBMIT" at bounding box center [402, 423] width 82 height 34
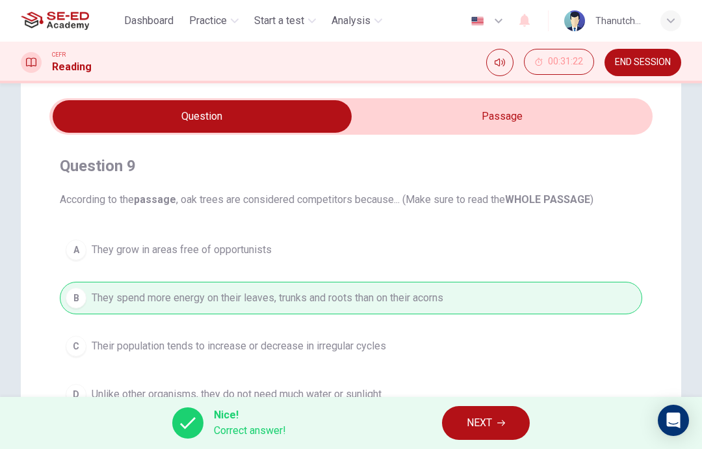
scroll to position [9, 0]
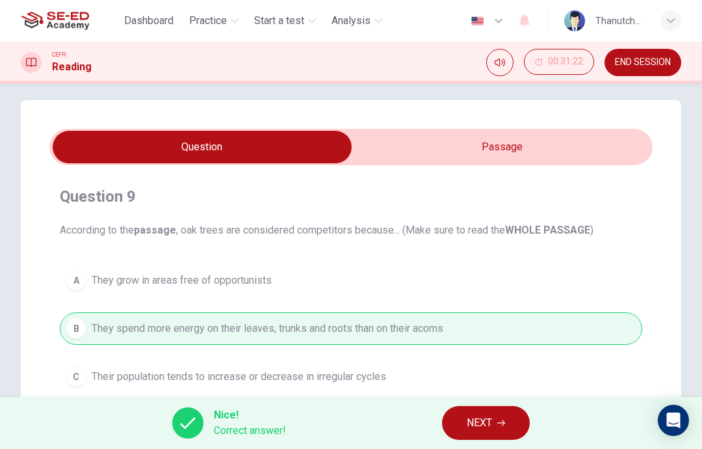
click at [399, 153] on input "checkbox" at bounding box center [202, 147] width 905 height 33
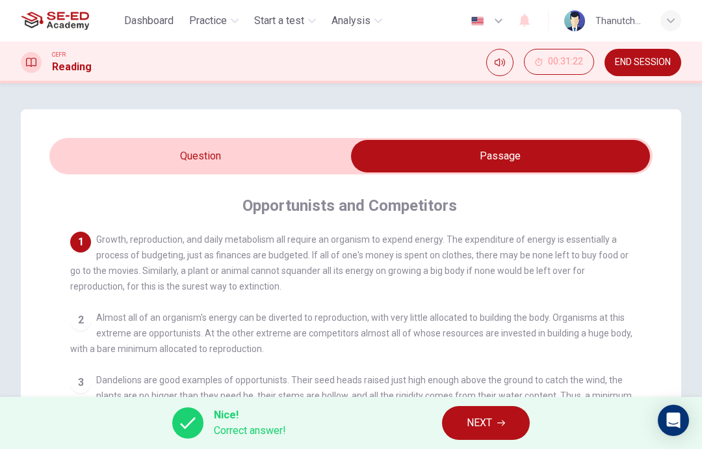
scroll to position [0, 0]
click at [103, 157] on input "checkbox" at bounding box center [500, 156] width 905 height 33
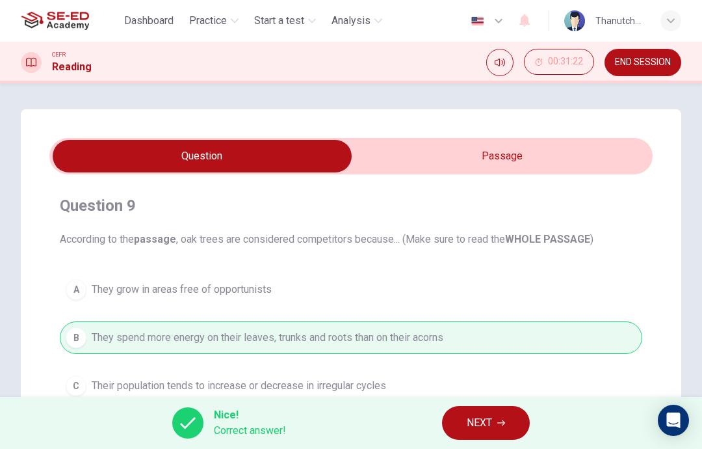
click at [471, 421] on span "NEXT" at bounding box center [479, 422] width 25 height 18
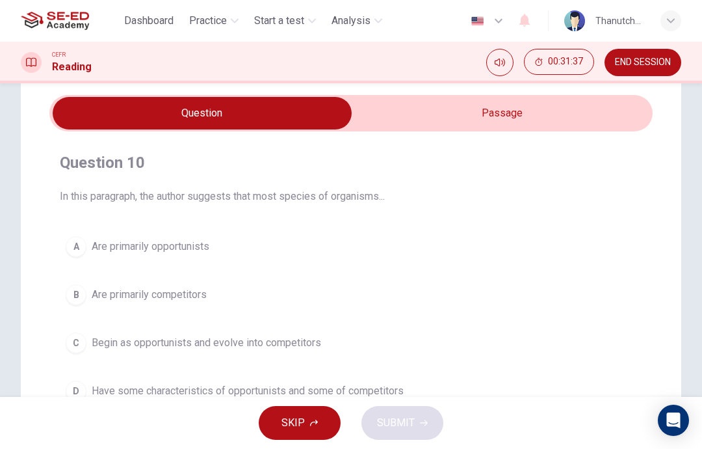
scroll to position [42, 0]
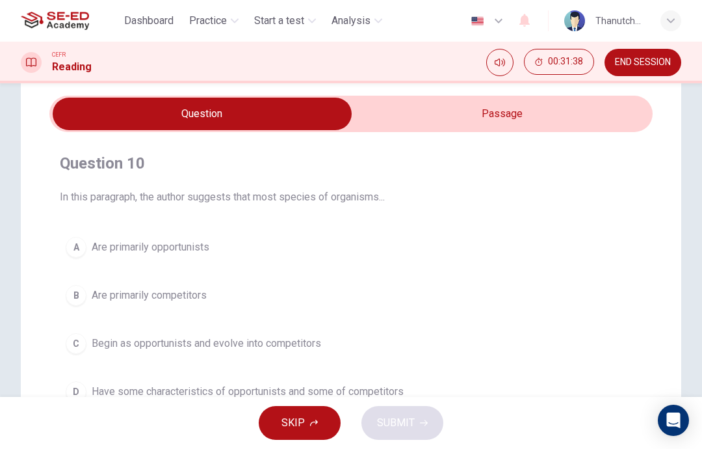
click at [395, 129] on input "checkbox" at bounding box center [202, 114] width 905 height 33
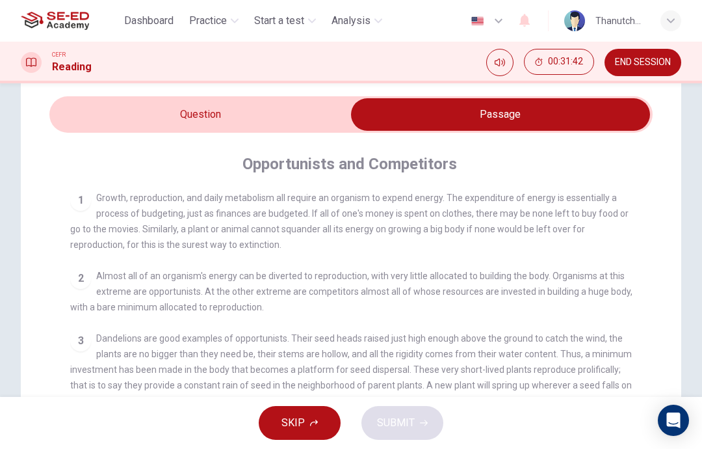
scroll to position [34, 0]
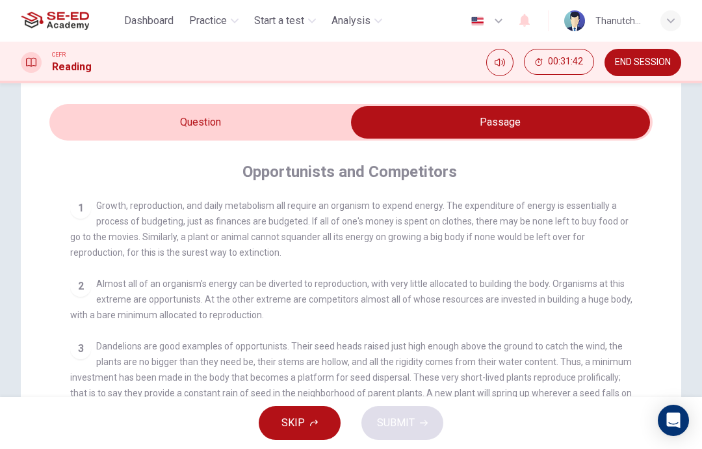
click at [93, 122] on input "checkbox" at bounding box center [500, 122] width 905 height 33
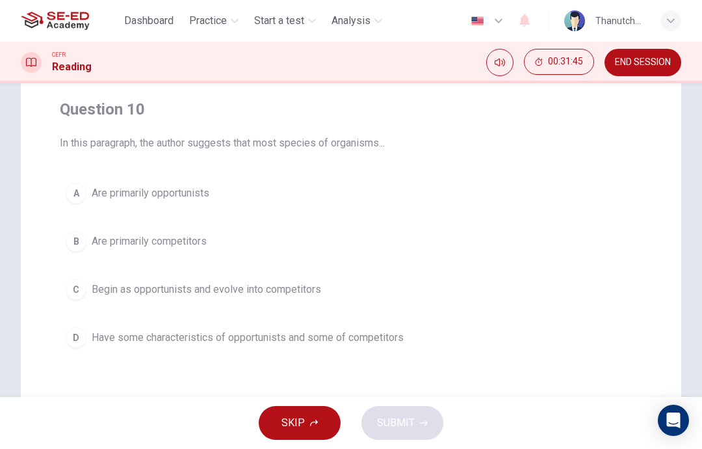
scroll to position [96, 0]
click at [77, 241] on div "B" at bounding box center [76, 241] width 21 height 21
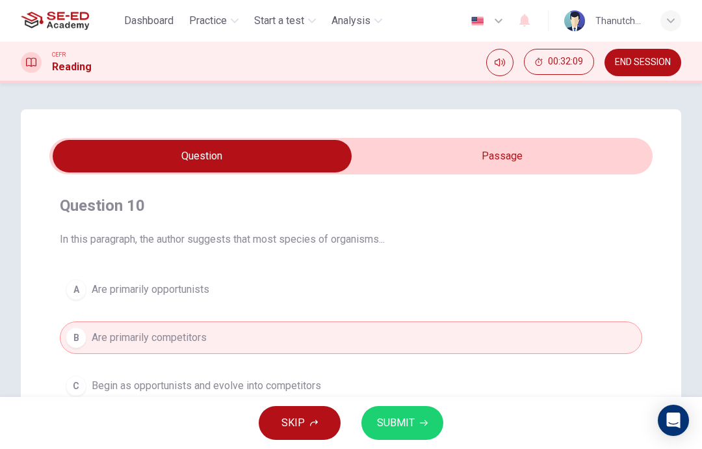
scroll to position [0, 0]
click at [403, 155] on input "checkbox" at bounding box center [202, 156] width 905 height 33
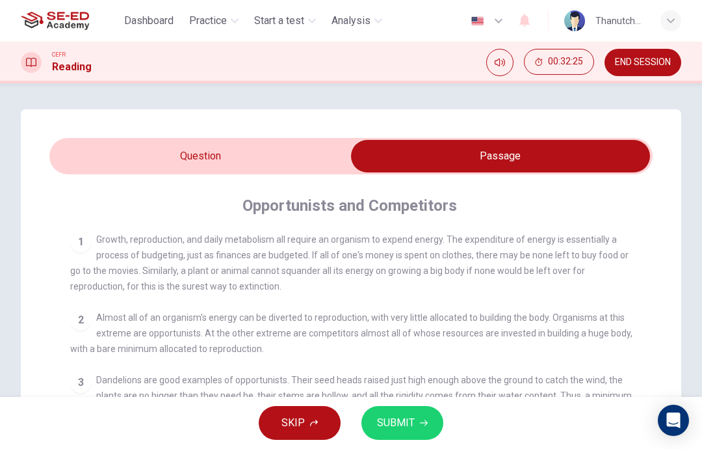
click at [73, 152] on input "checkbox" at bounding box center [500, 156] width 905 height 33
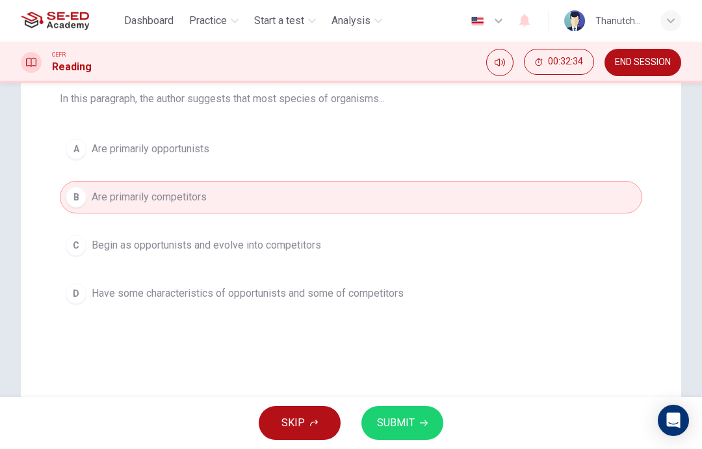
scroll to position [144, 0]
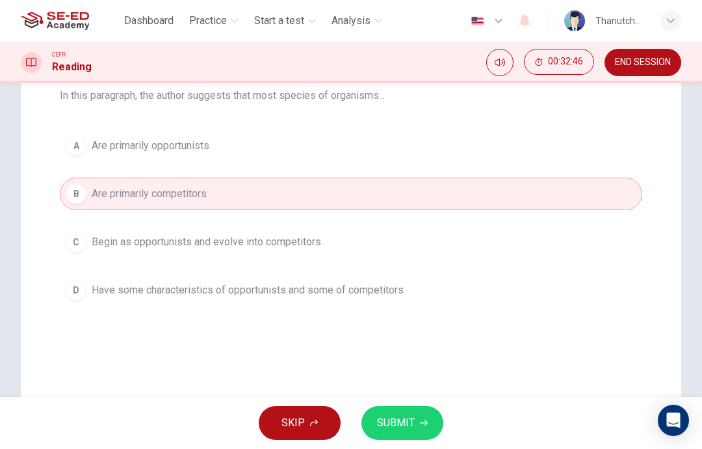
click at [396, 421] on span "SUBMIT" at bounding box center [396, 422] width 38 height 18
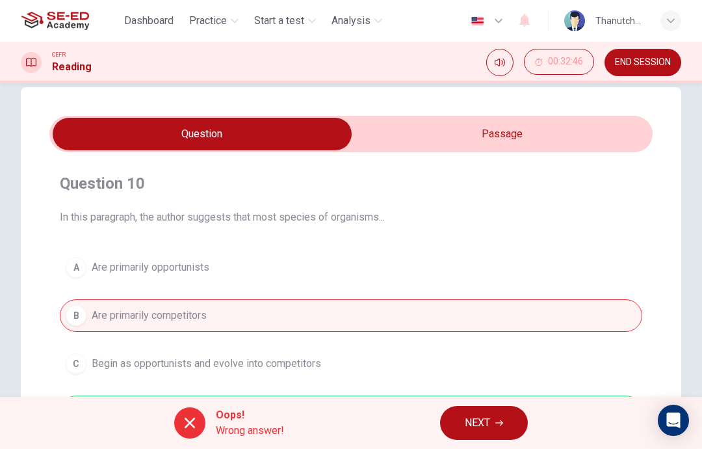
scroll to position [18, 0]
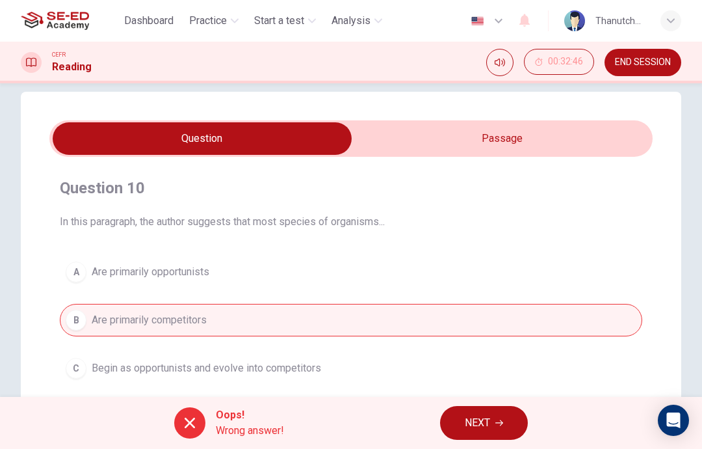
click at [397, 138] on input "checkbox" at bounding box center [202, 138] width 905 height 33
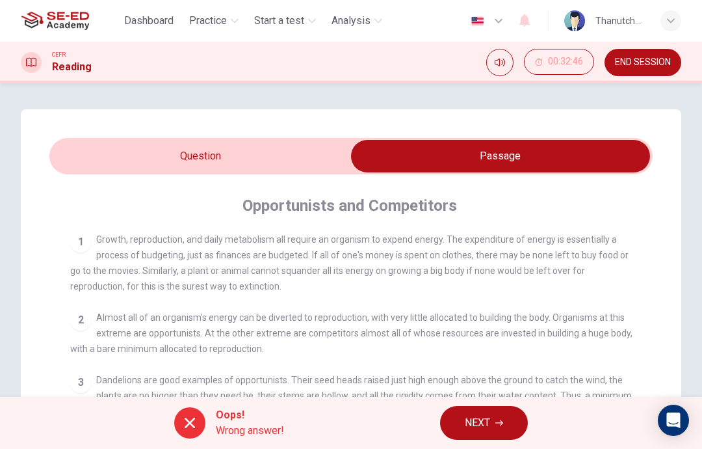
scroll to position [0, 0]
click at [88, 151] on input "checkbox" at bounding box center [500, 156] width 905 height 33
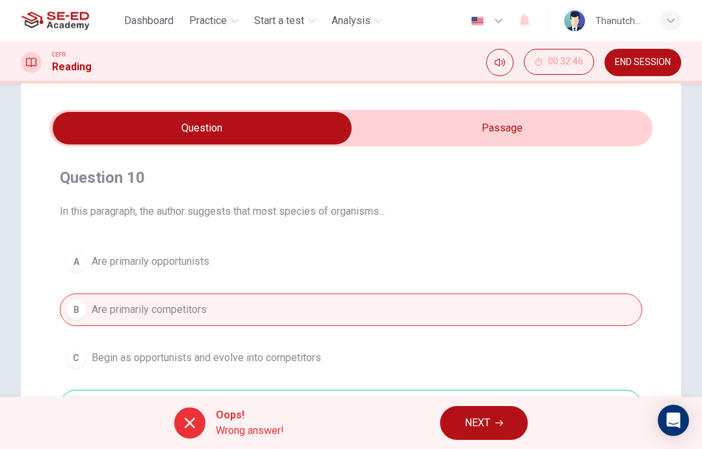
scroll to position [27, 0]
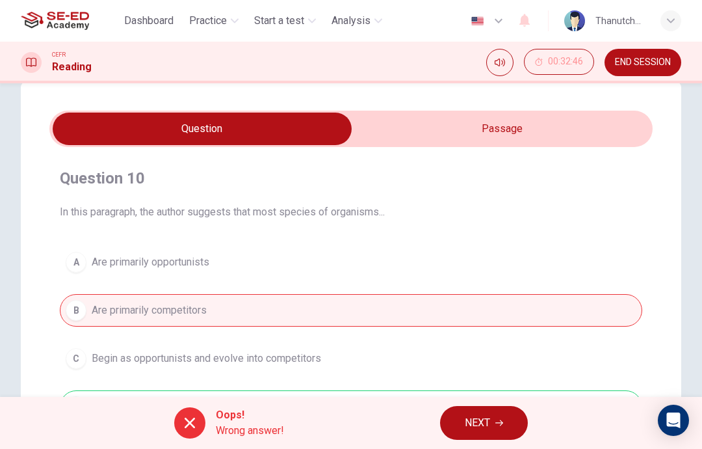
click at [415, 132] on input "checkbox" at bounding box center [202, 128] width 905 height 33
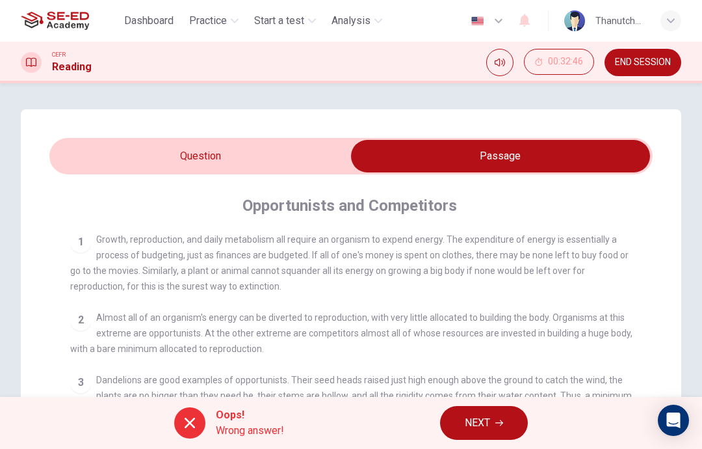
scroll to position [0, 0]
click at [90, 148] on input "checkbox" at bounding box center [500, 156] width 905 height 33
checkbox input "false"
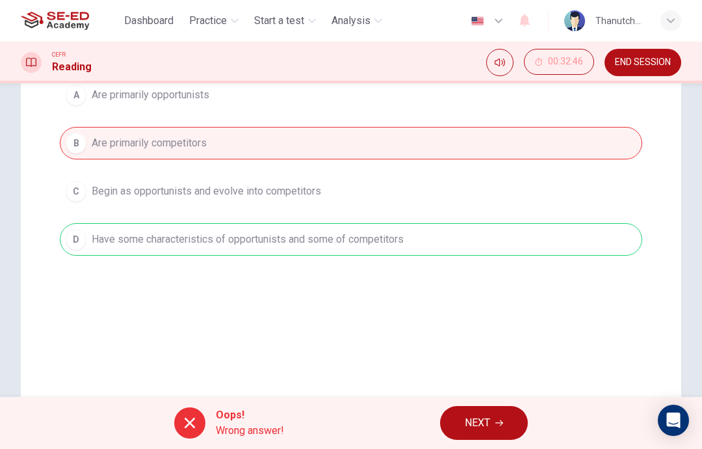
scroll to position [230, 0]
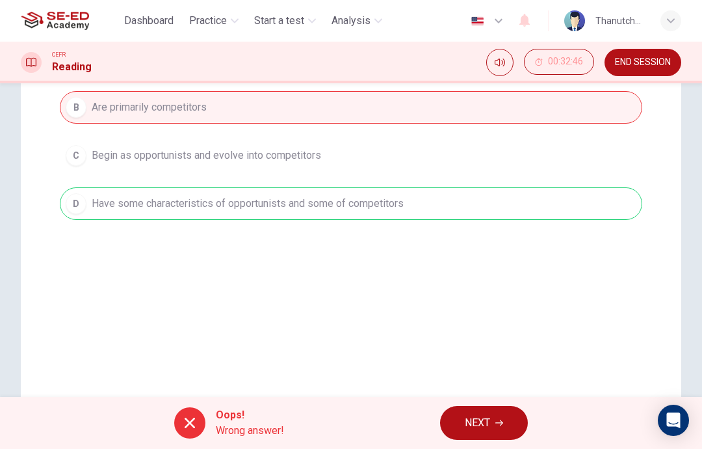
click at [487, 421] on span "NEXT" at bounding box center [477, 422] width 25 height 18
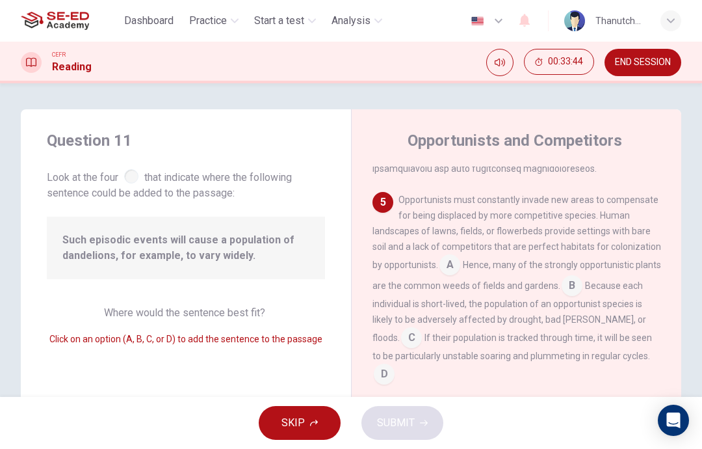
scroll to position [0, 0]
click at [477, 257] on span "Opportunists must constantly invade new areas to compensate for being displaced…" at bounding box center [517, 231] width 289 height 75
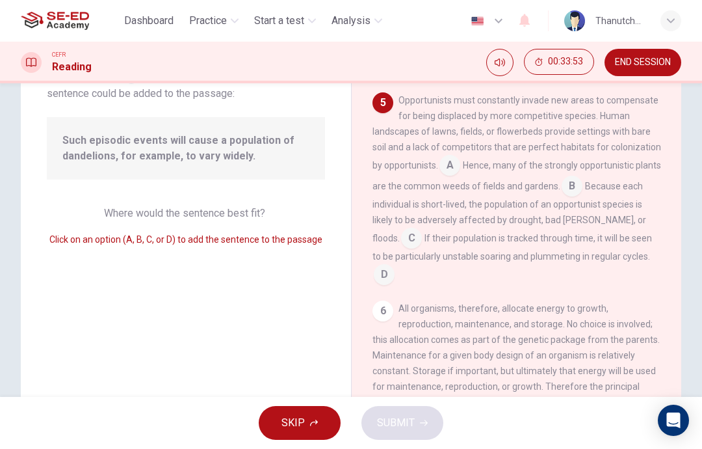
scroll to position [99, 0]
click at [450, 177] on input at bounding box center [449, 167] width 21 height 21
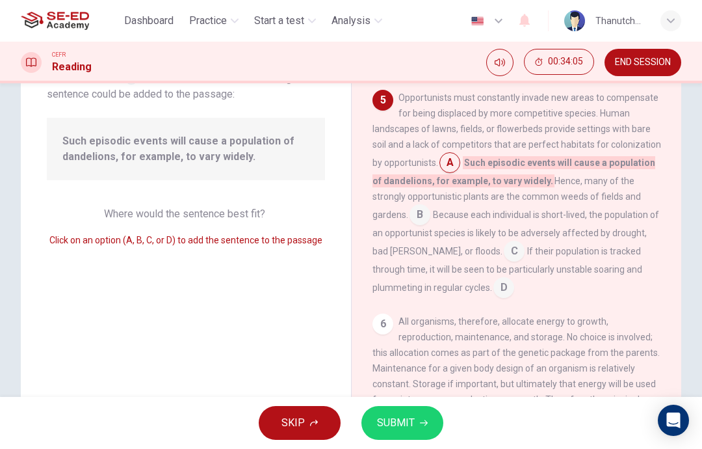
click at [395, 419] on span "SUBMIT" at bounding box center [396, 422] width 38 height 18
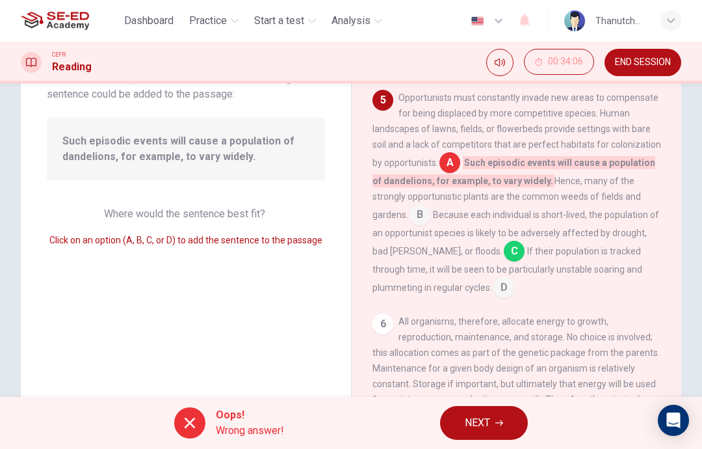
click at [498, 427] on button "NEXT" at bounding box center [484, 423] width 88 height 34
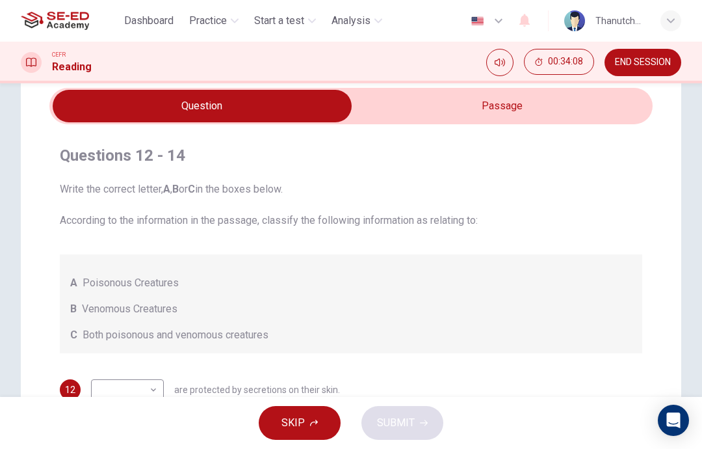
scroll to position [41, 0]
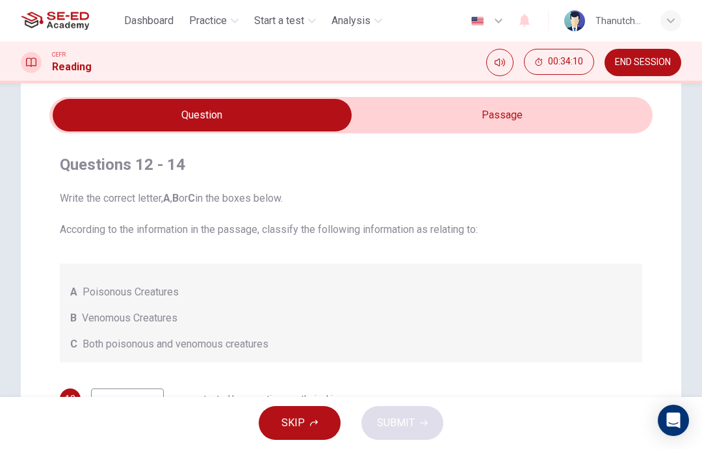
click at [419, 107] on input "checkbox" at bounding box center [202, 115] width 905 height 33
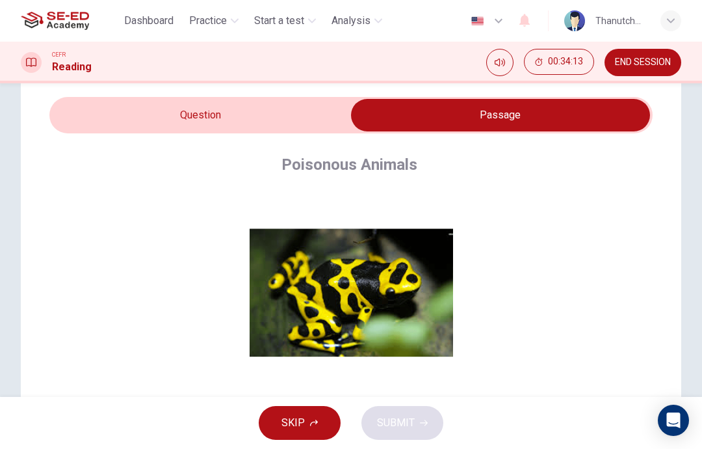
click at [127, 111] on input "checkbox" at bounding box center [500, 115] width 905 height 33
checkbox input "false"
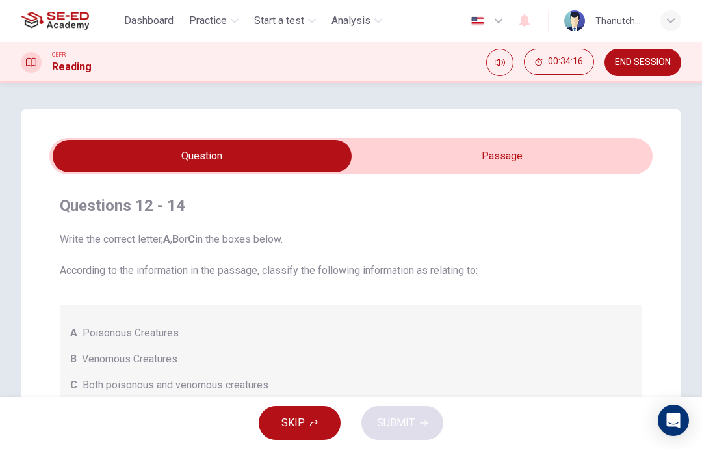
scroll to position [0, 0]
click at [627, 67] on span "END SESSION" at bounding box center [643, 62] width 56 height 10
